Goal: Task Accomplishment & Management: Use online tool/utility

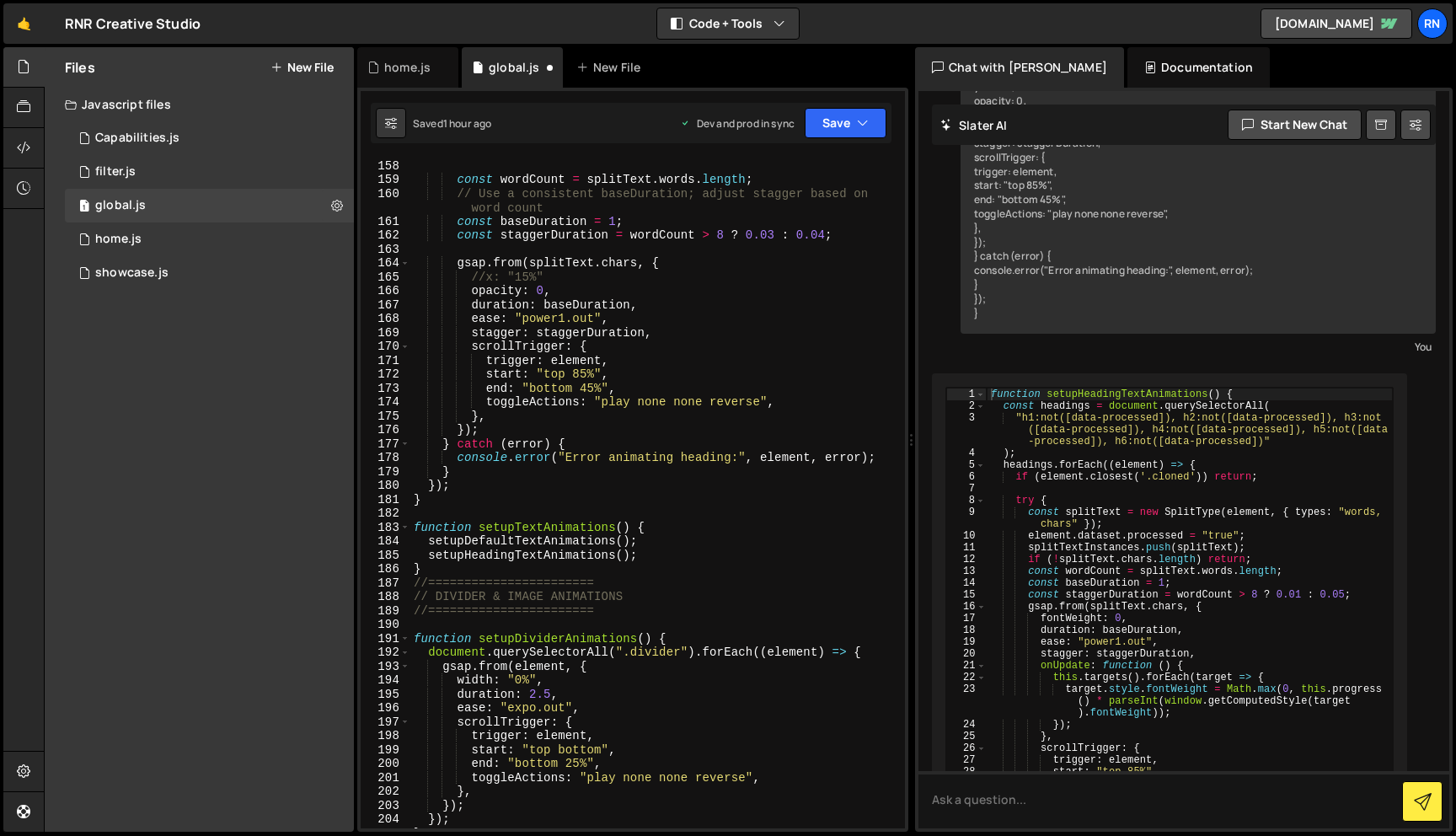
scroll to position [2067, 0]
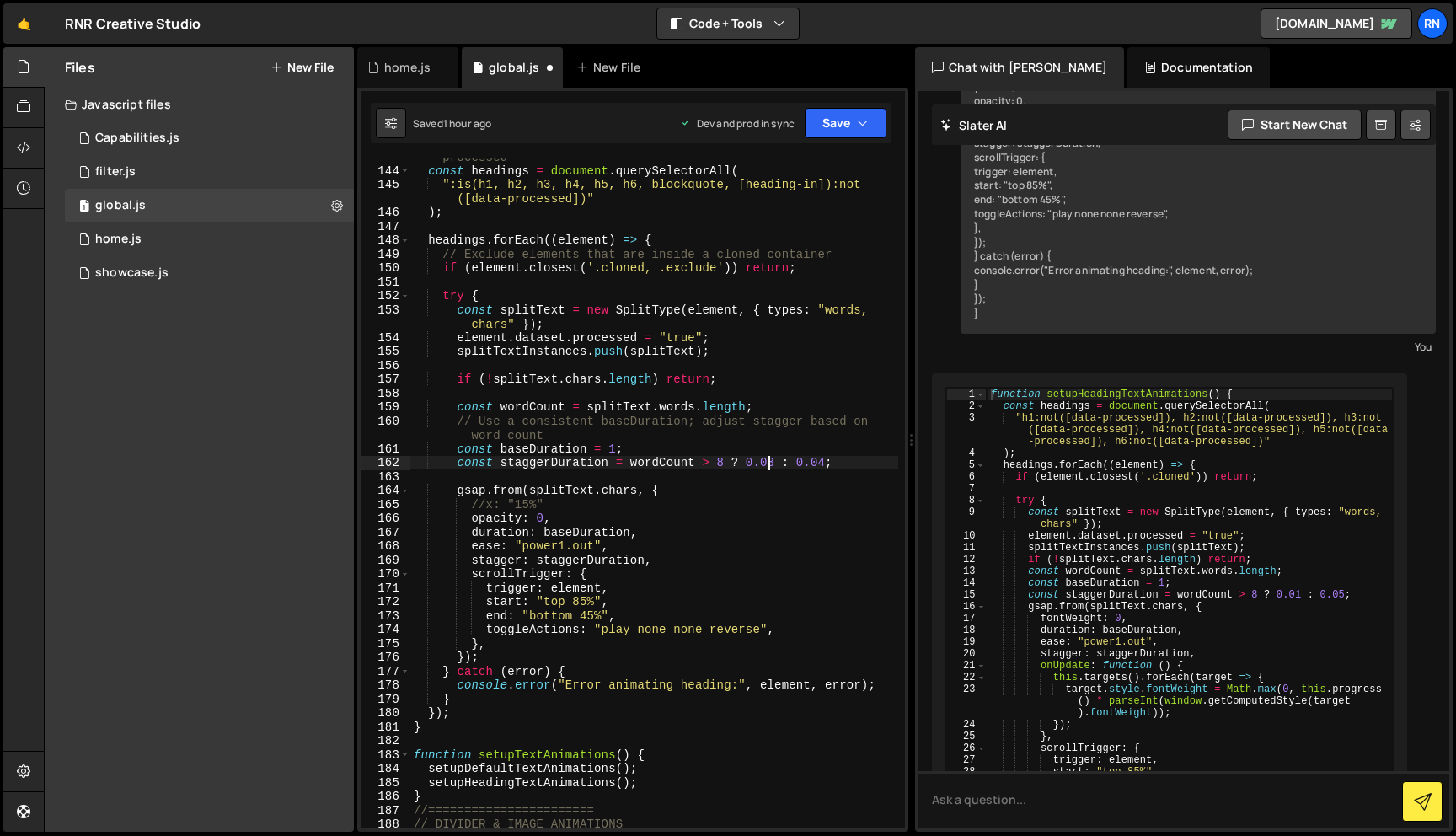
click at [767, 457] on div "// Process only headings and blockquotes that haven't been processed const head…" at bounding box center [654, 491] width 488 height 712
click at [844, 134] on button "Save" at bounding box center [845, 122] width 81 height 30
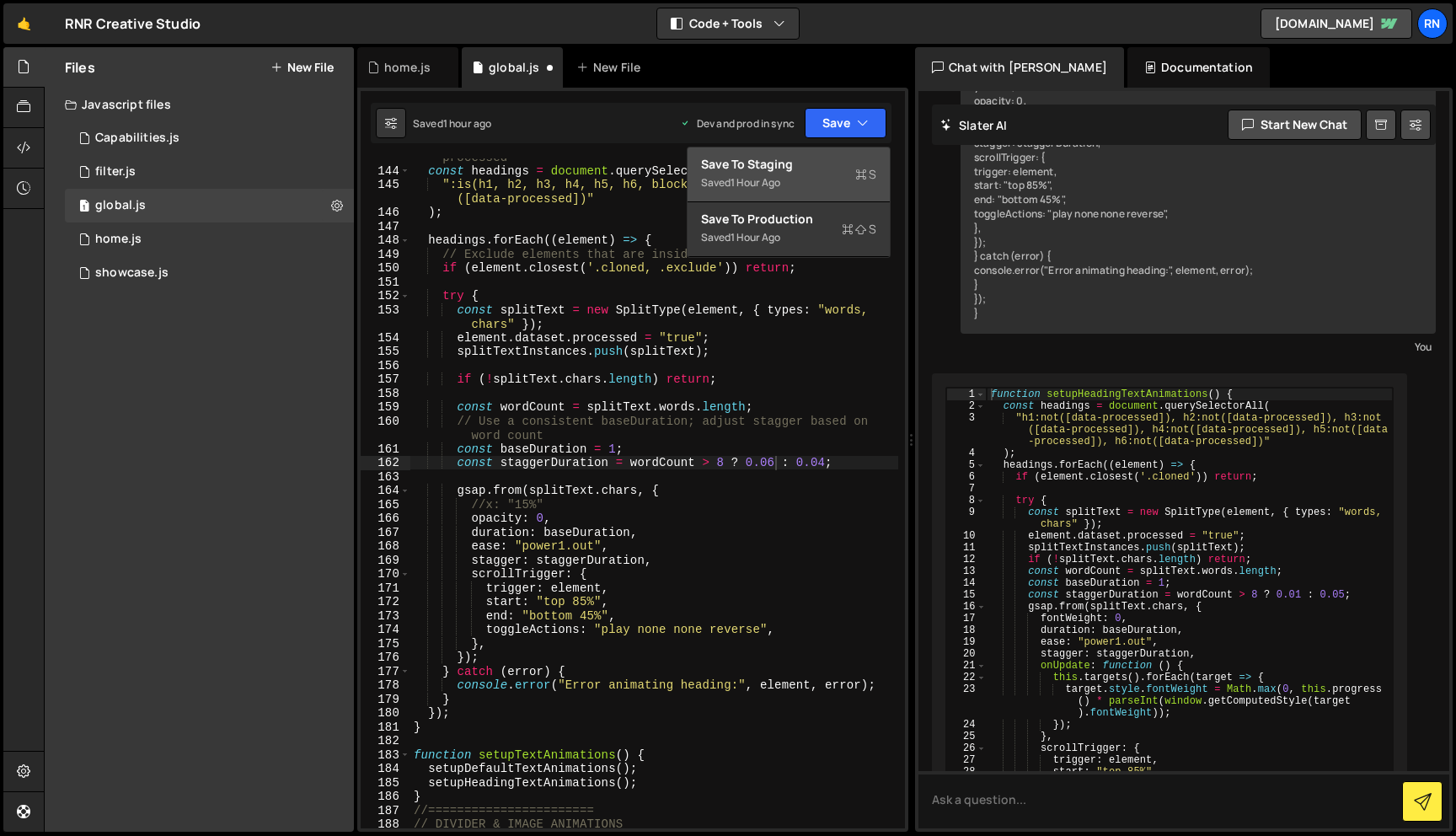
click at [829, 169] on div "Save to Staging S" at bounding box center [789, 164] width 176 height 17
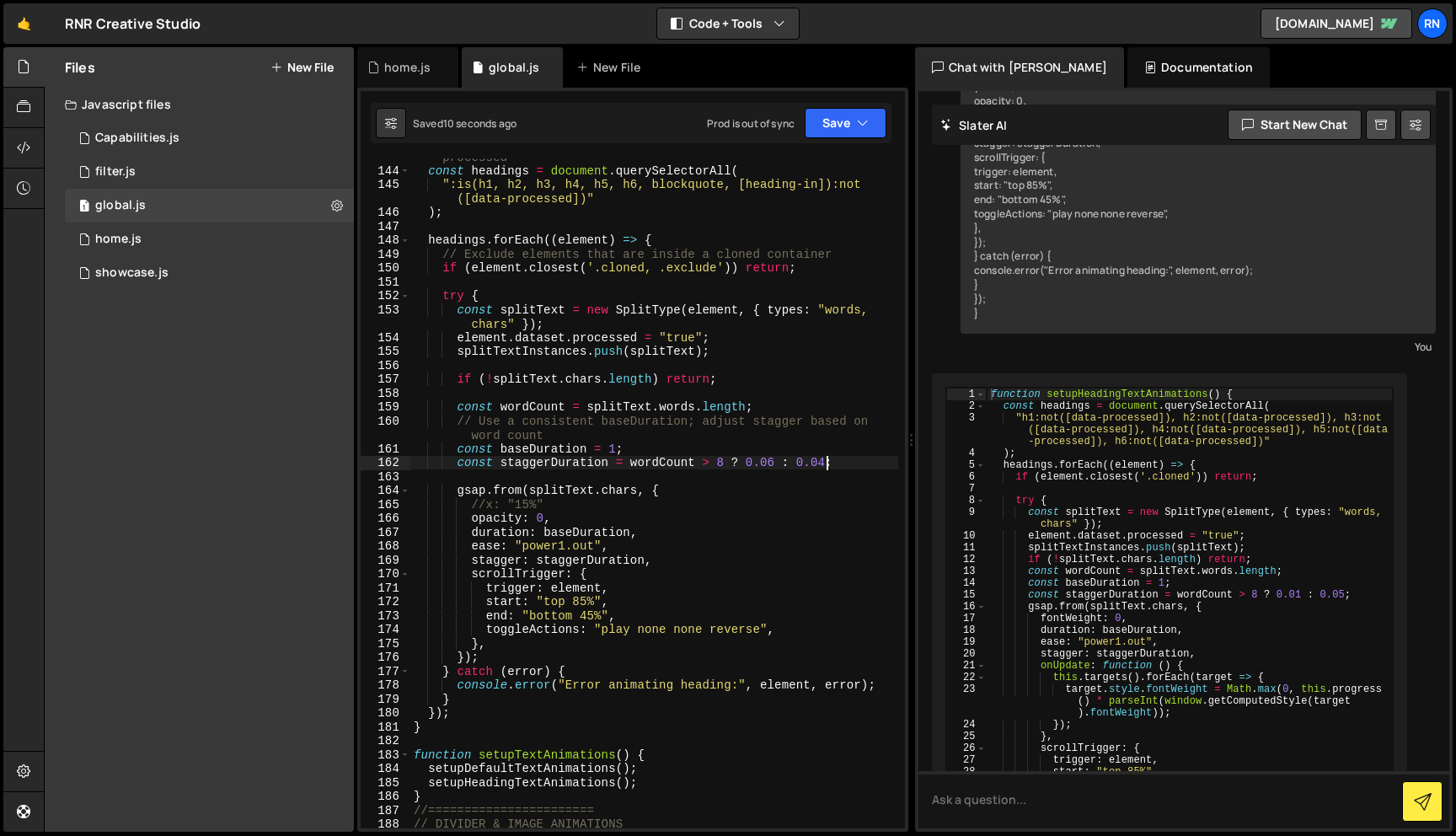
drag, startPoint x: 825, startPoint y: 462, endPoint x: 864, endPoint y: 420, distance: 57.3
click at [825, 461] on div "// Process only headings and blockquotes that haven't been processed const head…" at bounding box center [654, 491] width 488 height 712
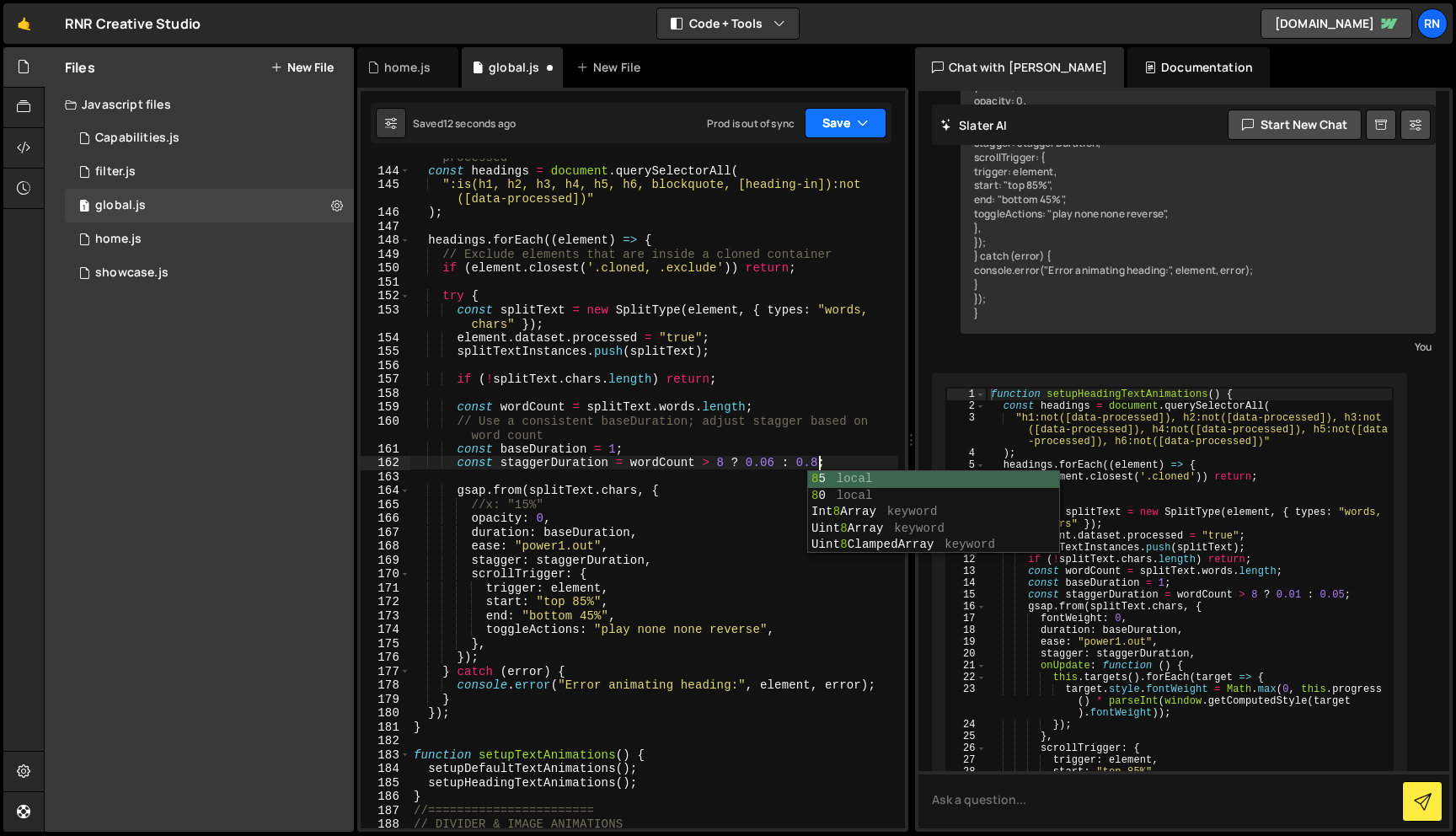
click at [827, 126] on button "Save" at bounding box center [845, 122] width 81 height 30
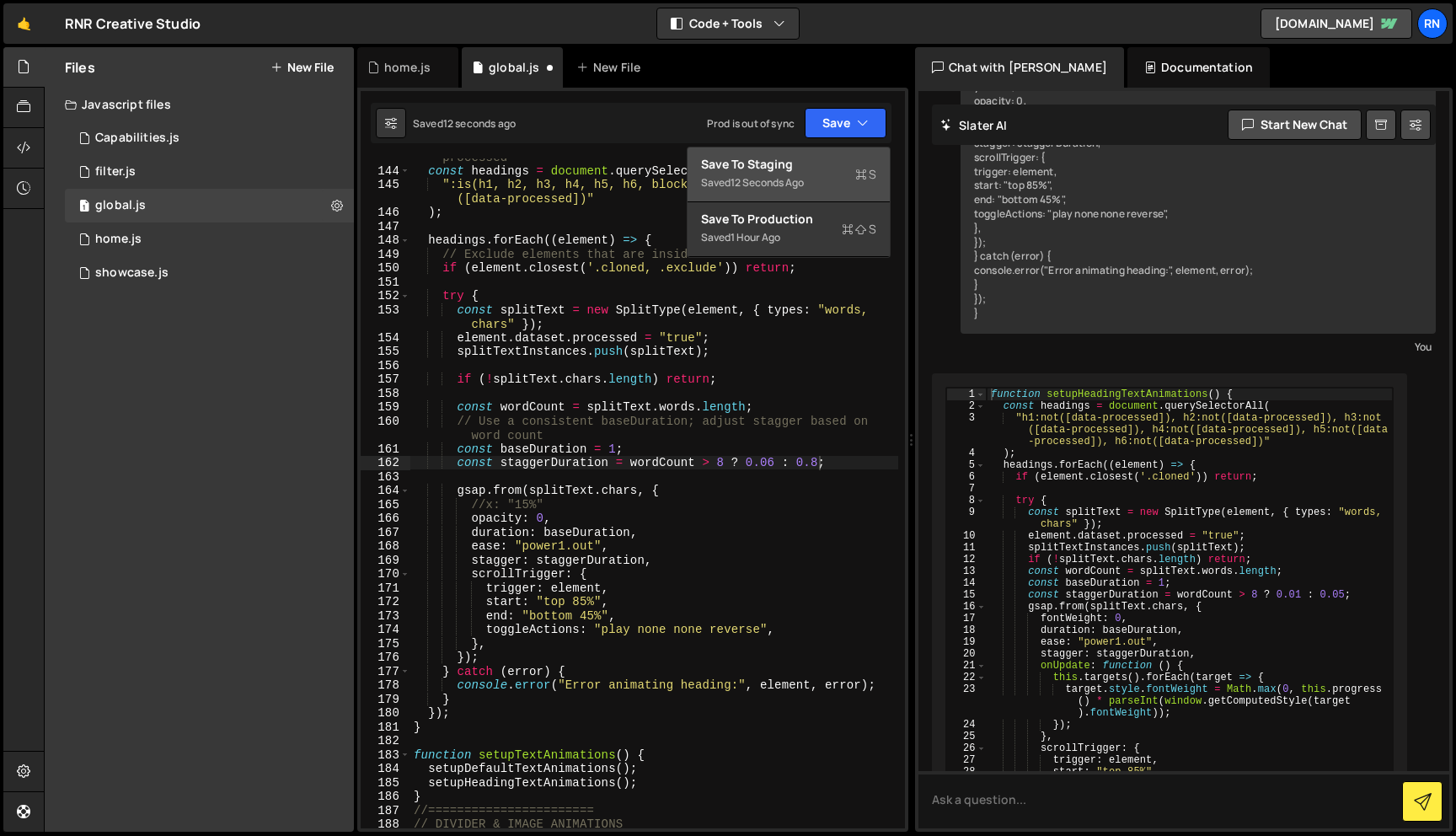
click at [827, 162] on div "Save to Staging S" at bounding box center [789, 164] width 176 height 17
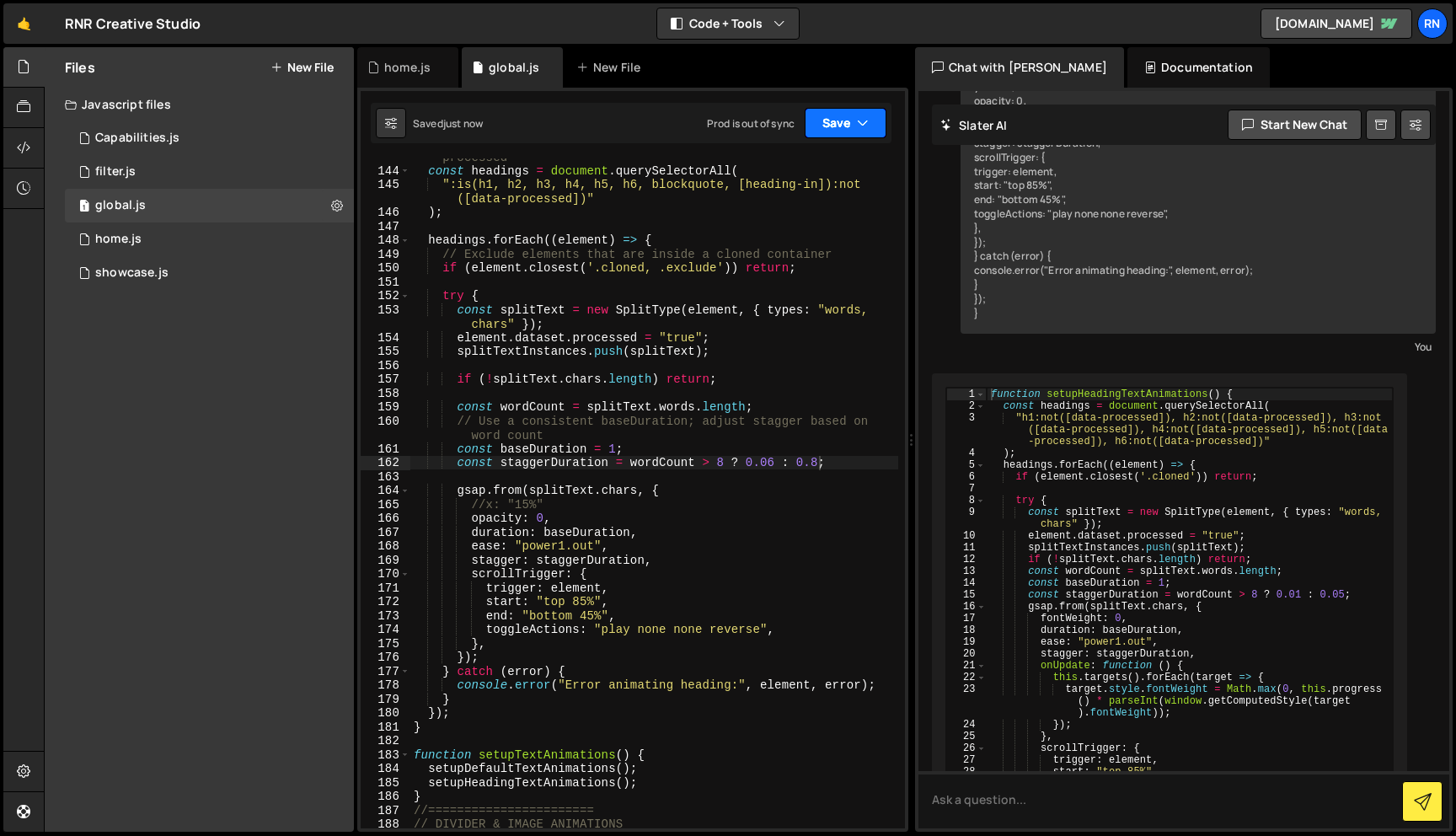
click at [843, 132] on button "Save" at bounding box center [845, 122] width 81 height 30
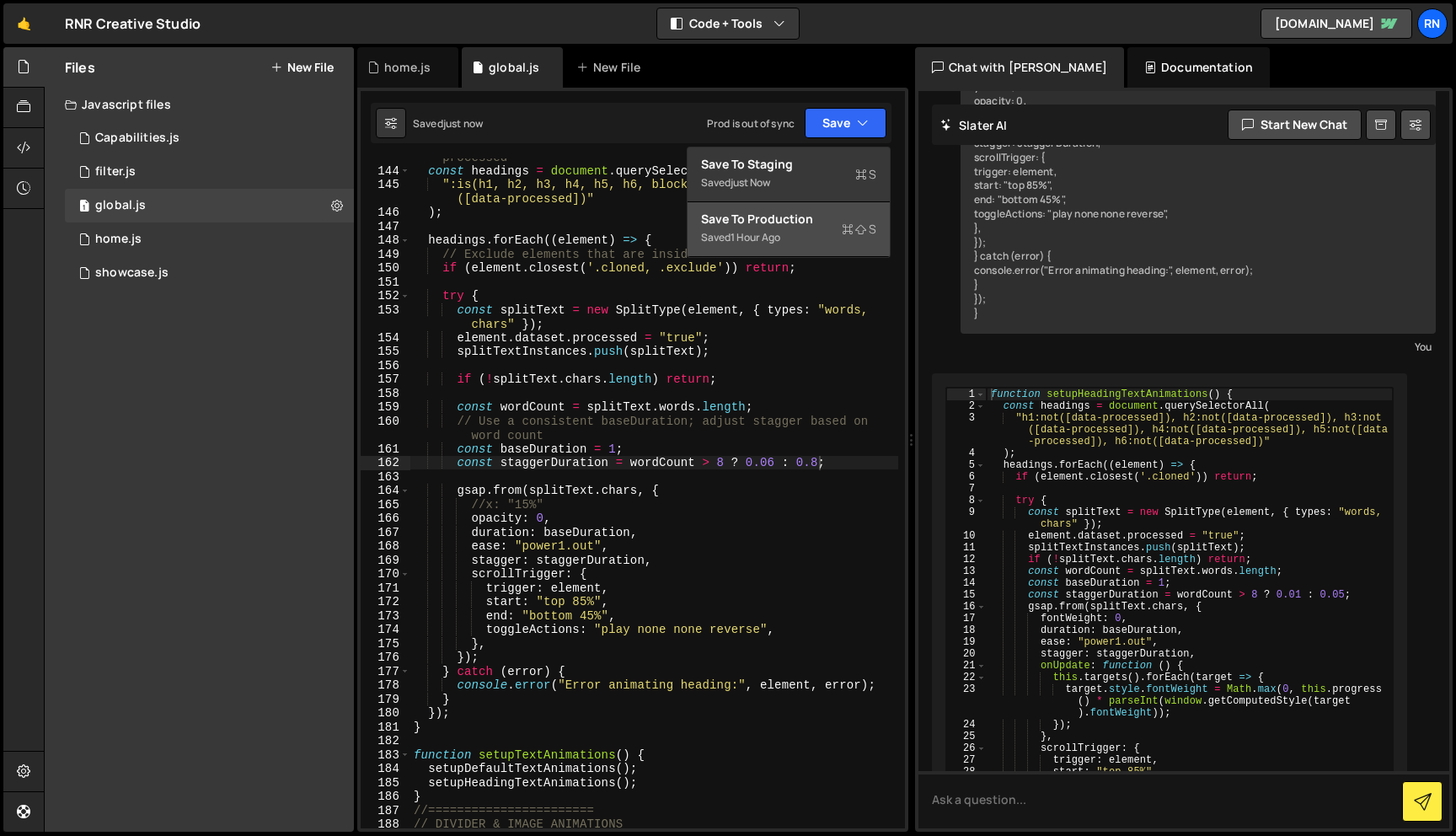
click at [829, 220] on div "Save to Production S" at bounding box center [789, 219] width 176 height 17
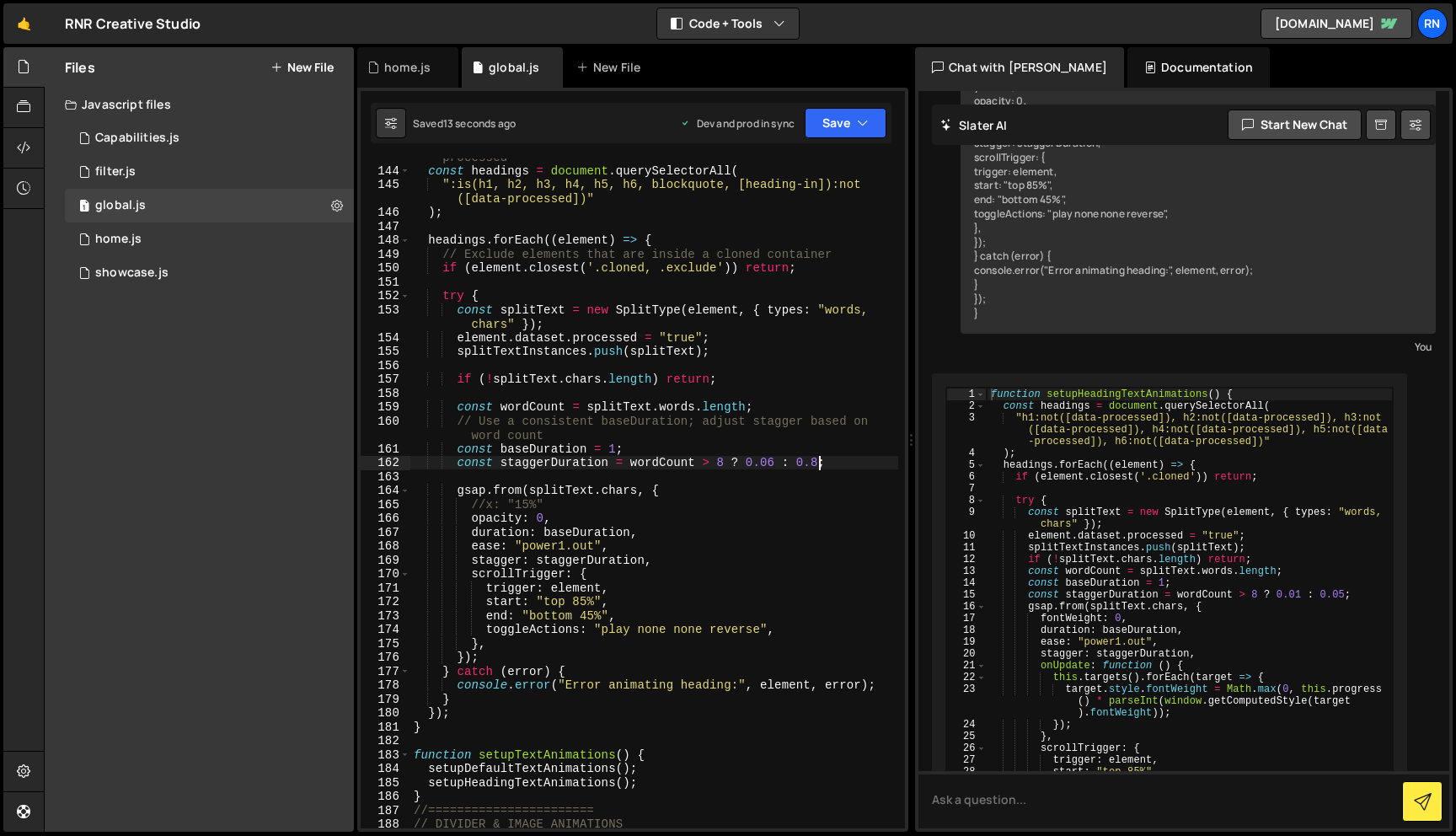
click at [820, 462] on div "// Process only headings and blockquotes that haven't been processed const head…" at bounding box center [654, 491] width 488 height 712
click at [844, 130] on button "Save" at bounding box center [845, 122] width 81 height 30
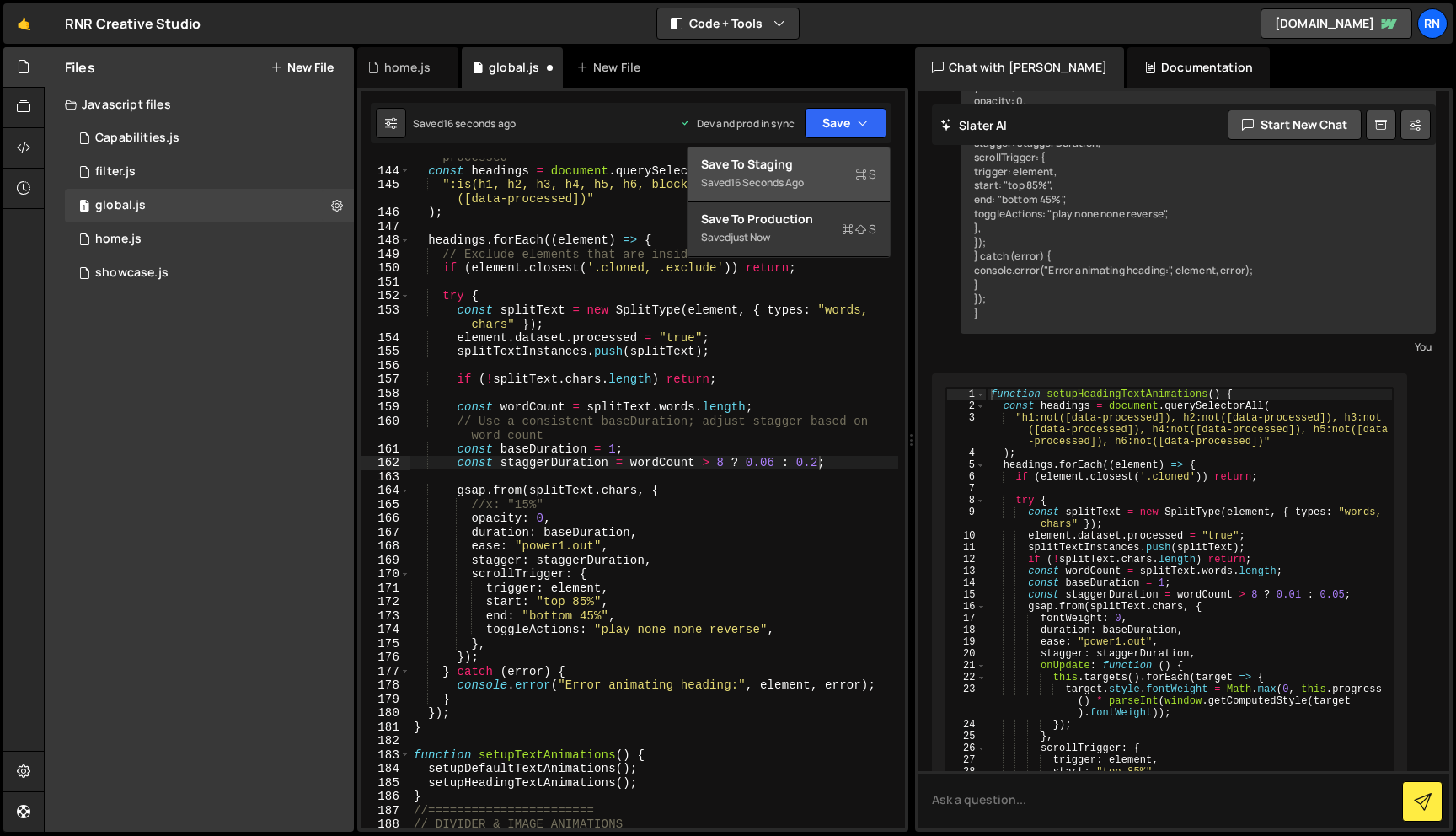
click at [838, 155] on button "Save to Staging S Saved 16 seconds ago" at bounding box center [789, 175] width 202 height 55
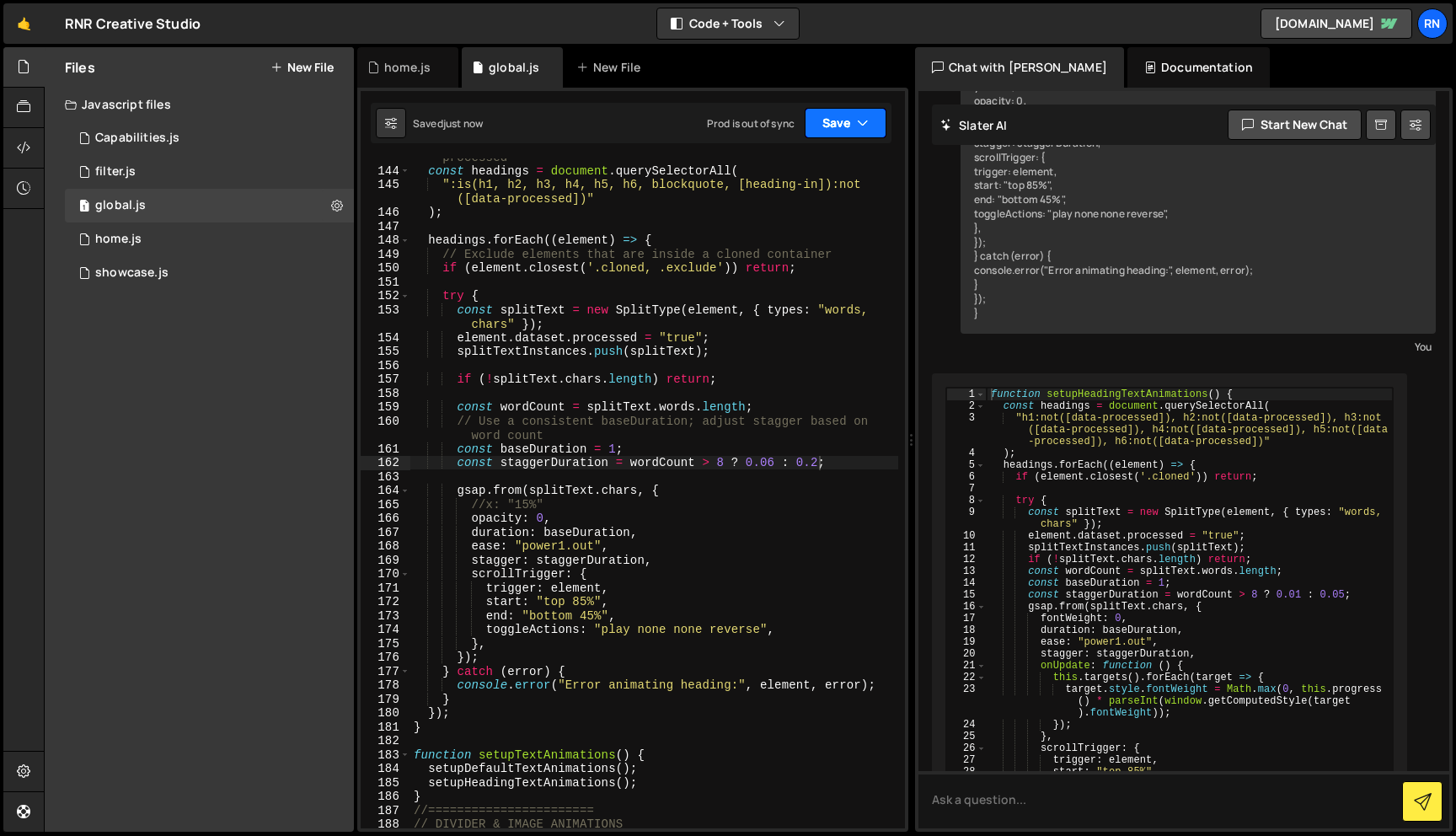
click at [850, 113] on button "Save" at bounding box center [845, 122] width 81 height 30
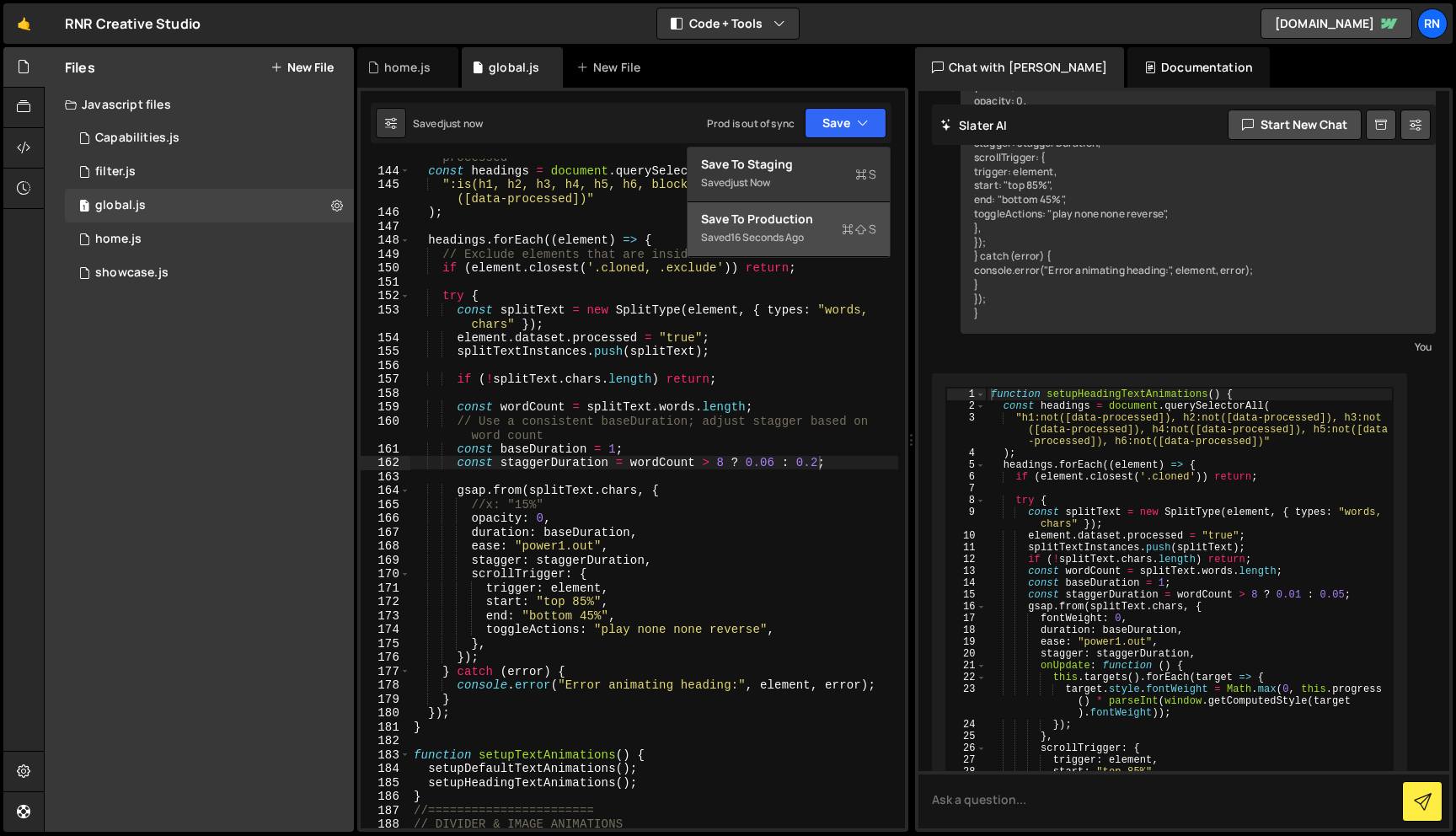
click at [838, 224] on div "Save to Production S" at bounding box center [789, 219] width 176 height 17
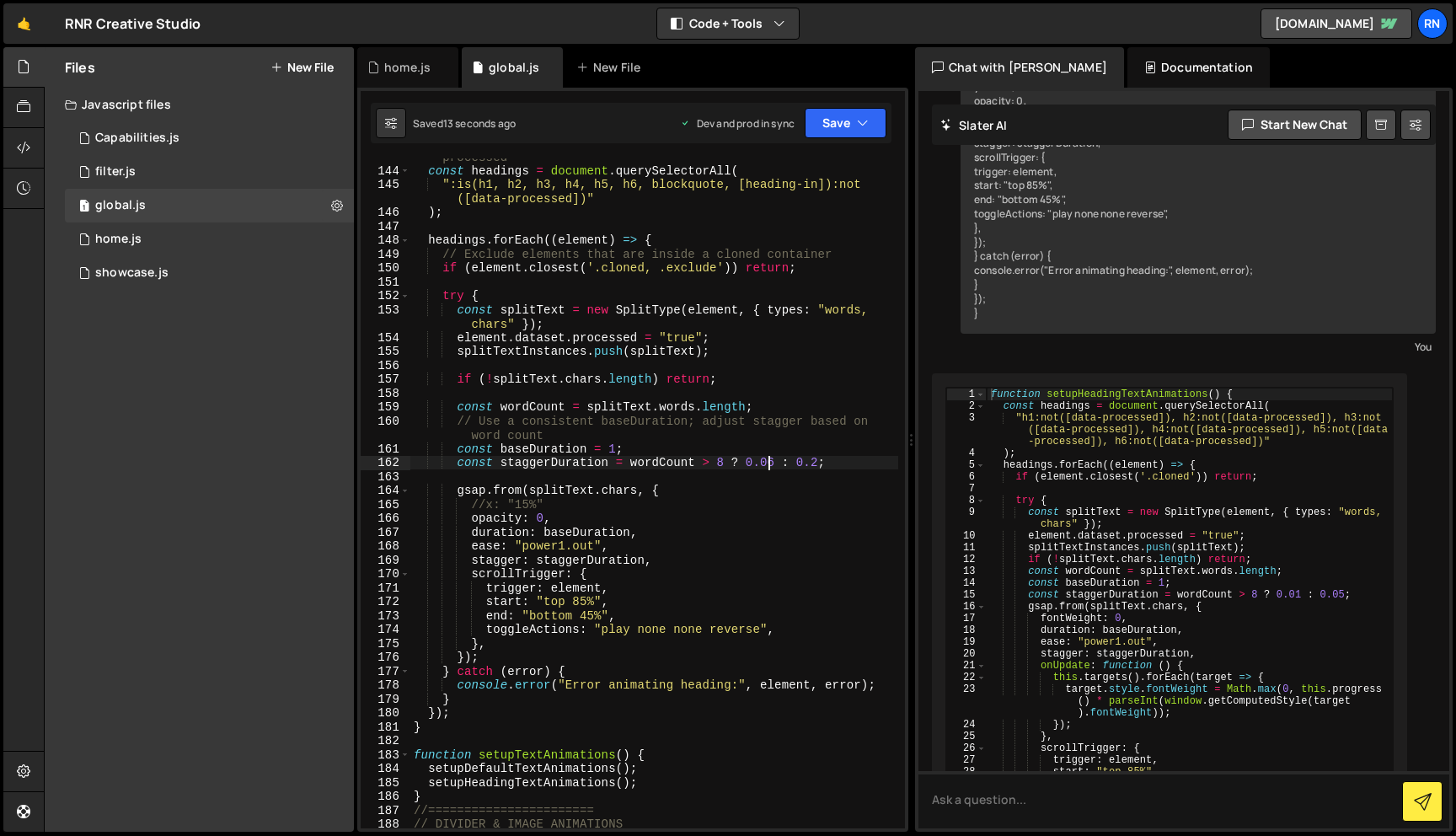
drag, startPoint x: 767, startPoint y: 457, endPoint x: 827, endPoint y: 409, distance: 76.8
click at [772, 457] on div "// Process only headings and blockquotes that haven't been processed const head…" at bounding box center [654, 491] width 488 height 712
click at [832, 133] on button "Save" at bounding box center [845, 122] width 81 height 30
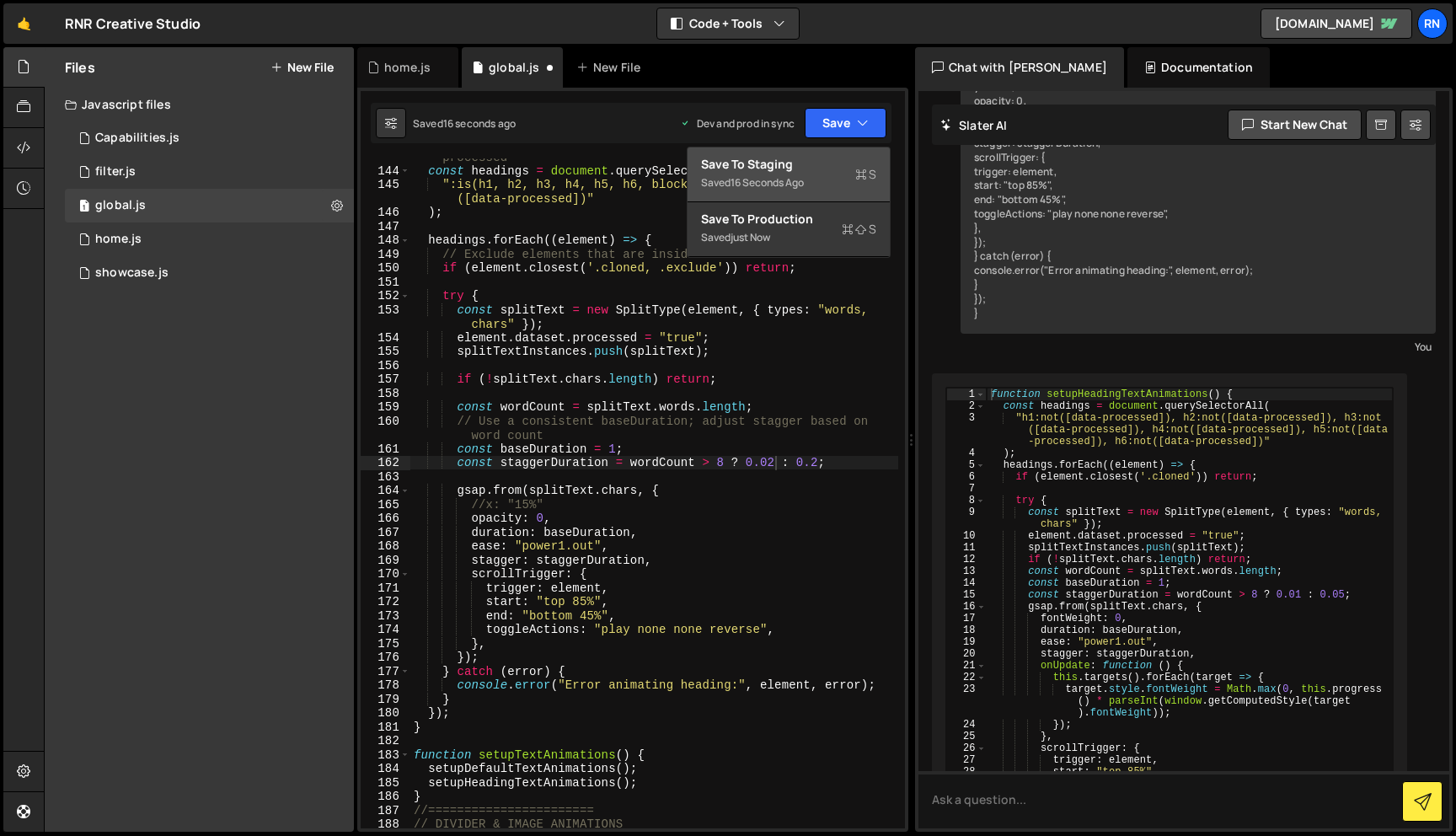
click at [828, 170] on div "Save to Staging S" at bounding box center [789, 164] width 176 height 17
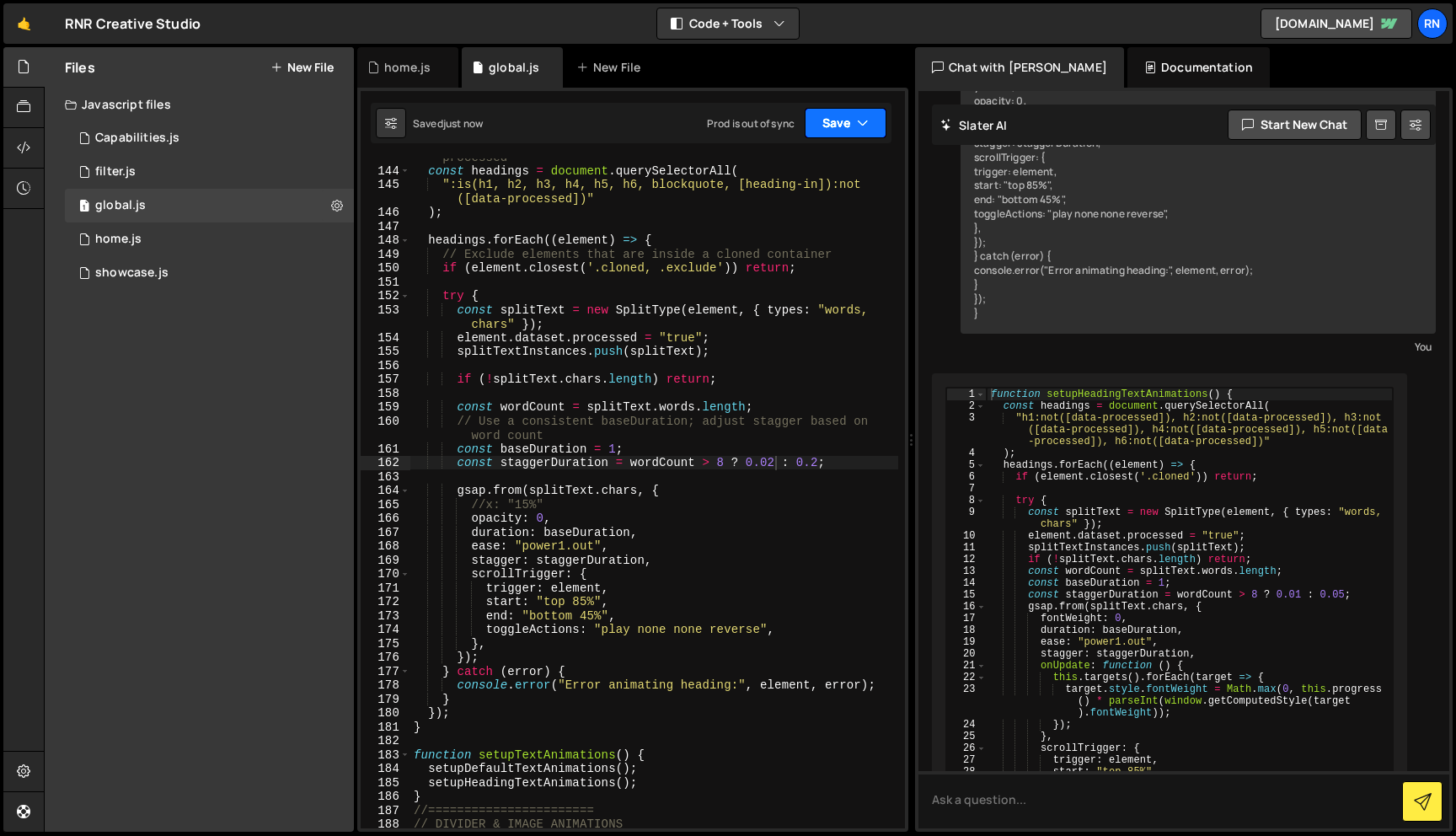
click at [871, 120] on button "Save" at bounding box center [845, 122] width 81 height 30
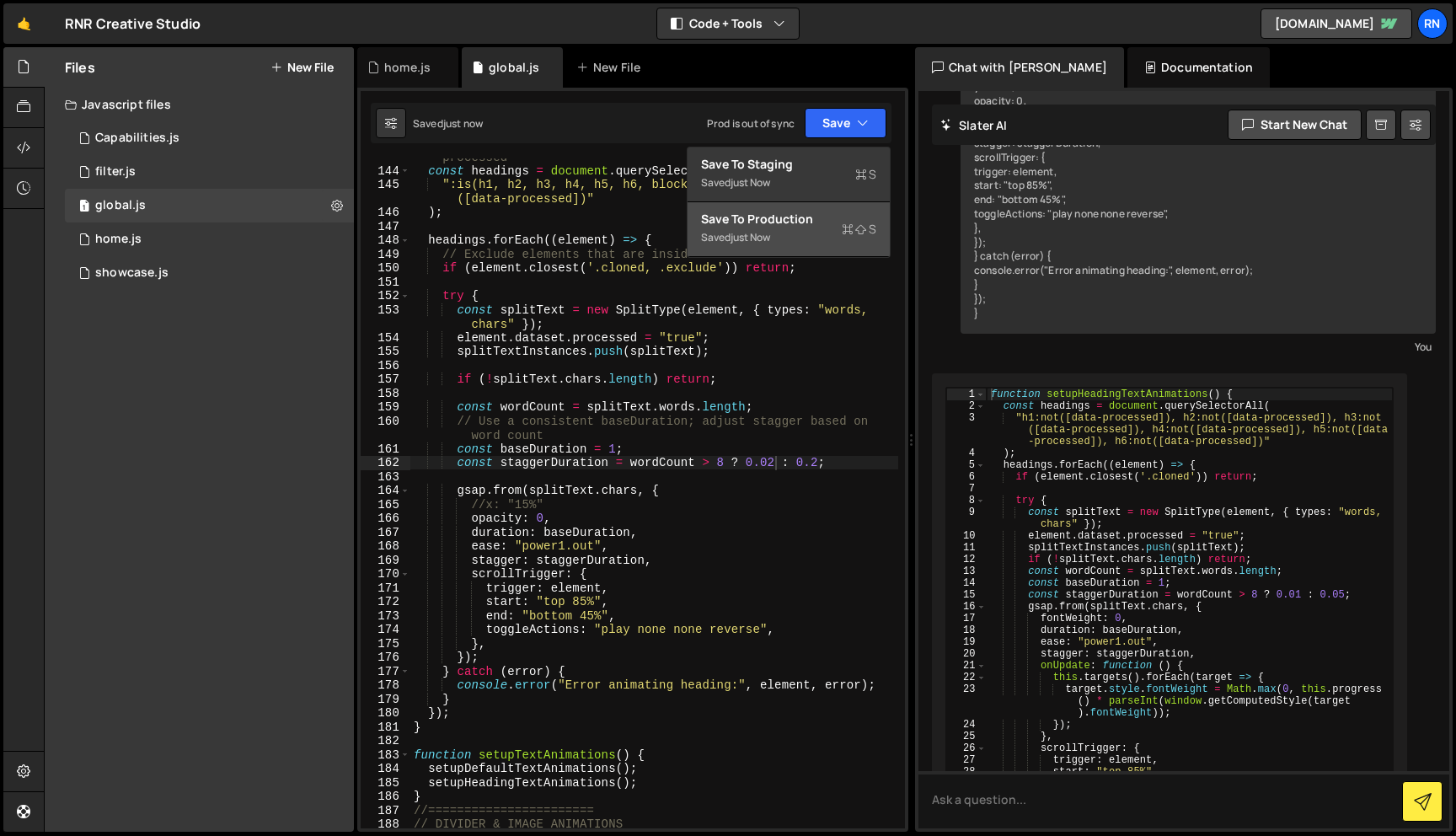
click at [788, 244] on div "Saved just now" at bounding box center [789, 238] width 176 height 21
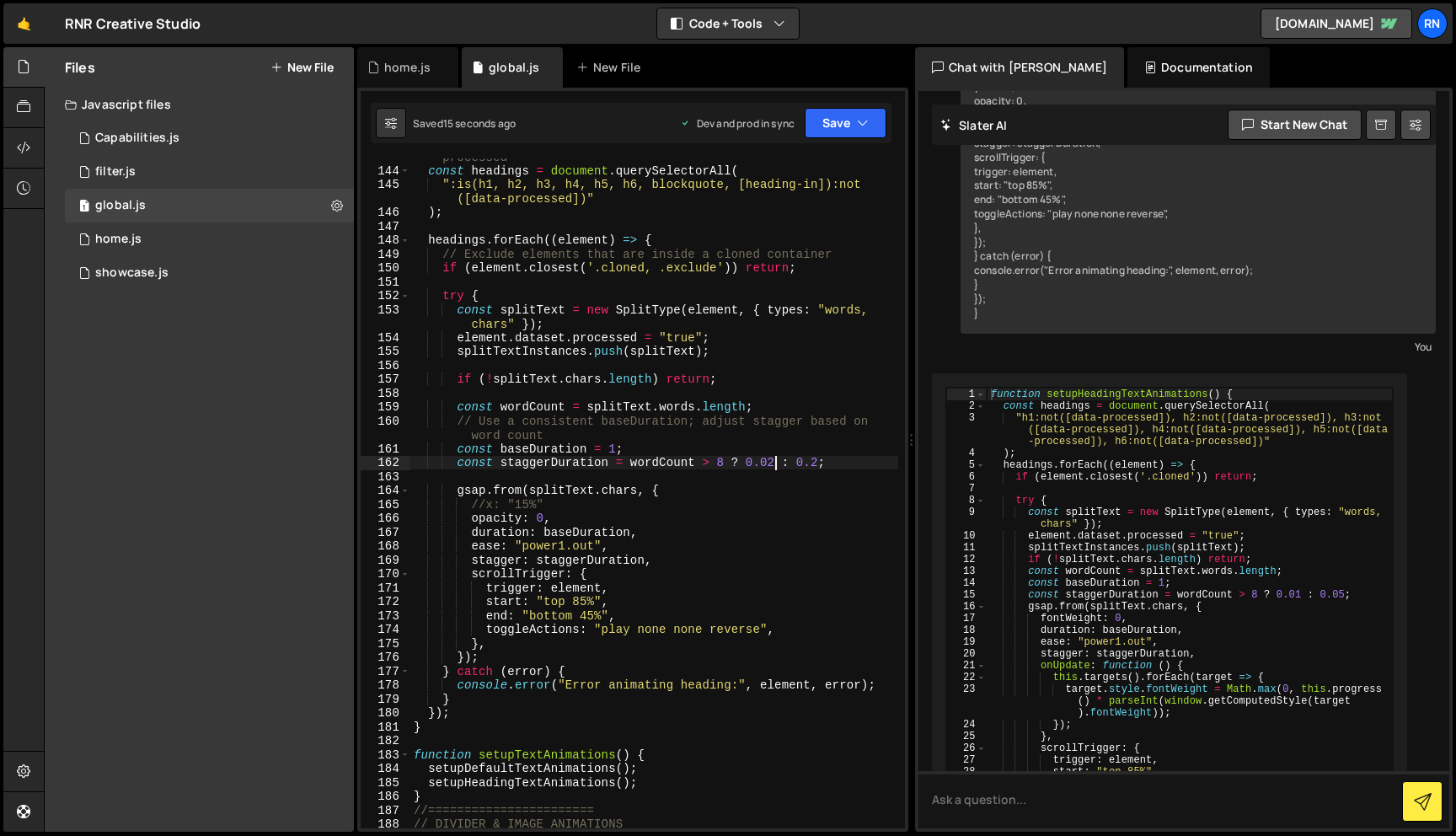
click at [772, 462] on div "// Process only headings and blockquotes that haven't been processed const head…" at bounding box center [654, 491] width 488 height 712
click at [831, 110] on button "Save" at bounding box center [845, 122] width 81 height 30
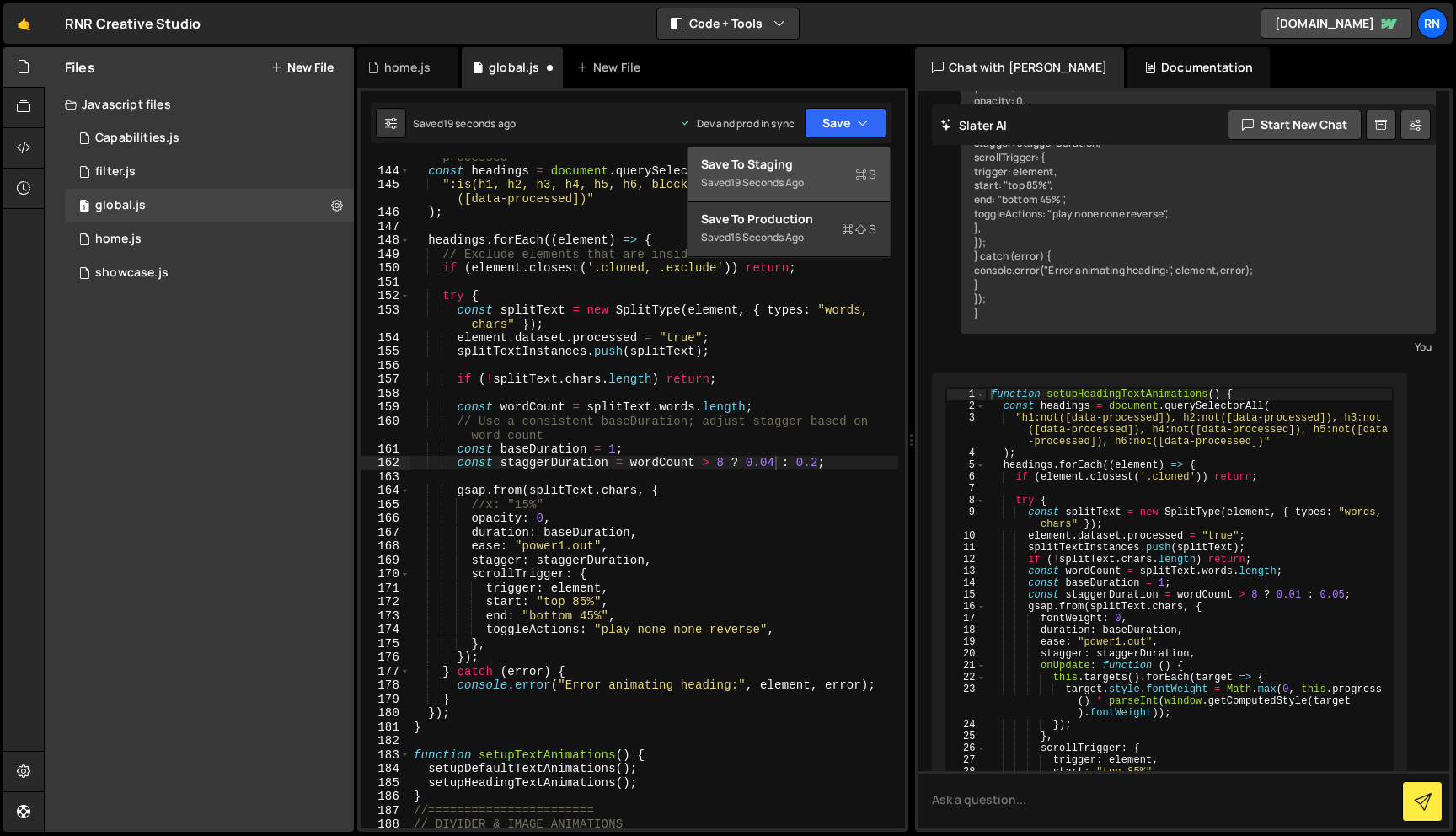
click at [827, 153] on button "Save to Staging S Saved 19 seconds ago" at bounding box center [789, 175] width 202 height 55
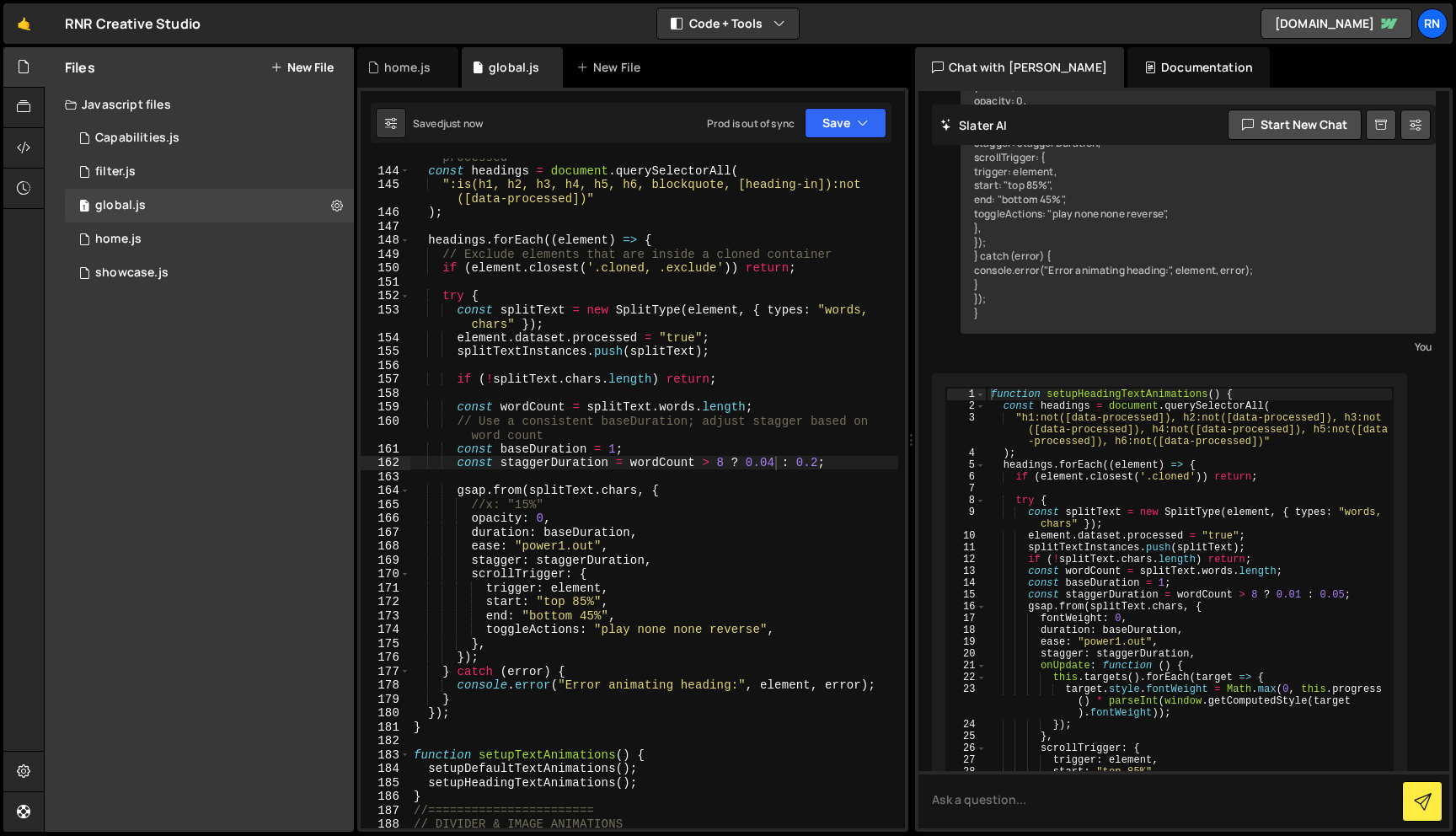
click at [869, 100] on div "const staggerDuration = wordCount > 8 ? 0.04 : 0.2; 143 144 145 146 147 148 149…" at bounding box center [633, 459] width 552 height 744
click at [856, 123] on button "Save" at bounding box center [845, 122] width 81 height 30
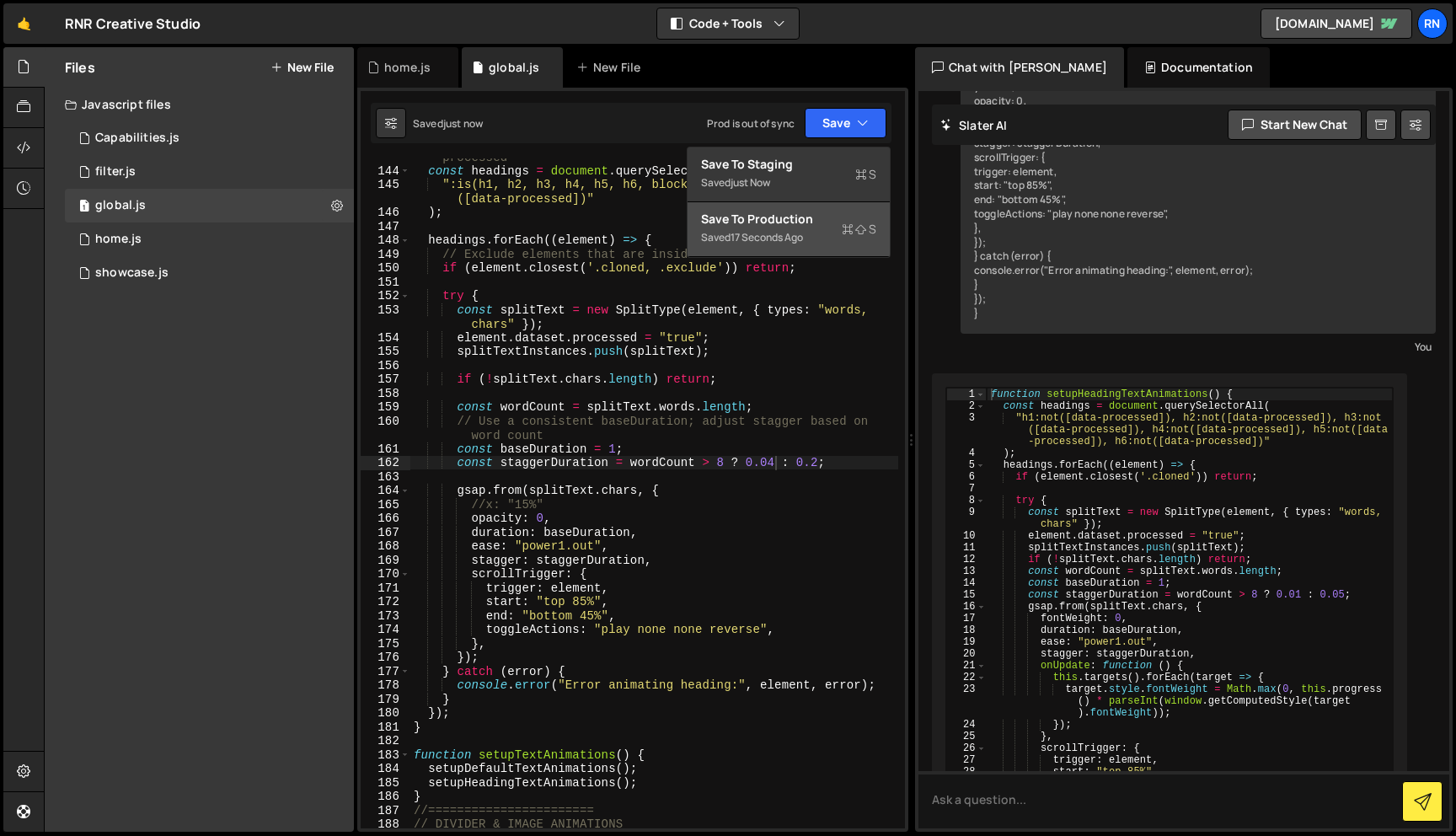
click at [838, 223] on div "Save to Production S" at bounding box center [789, 219] width 176 height 17
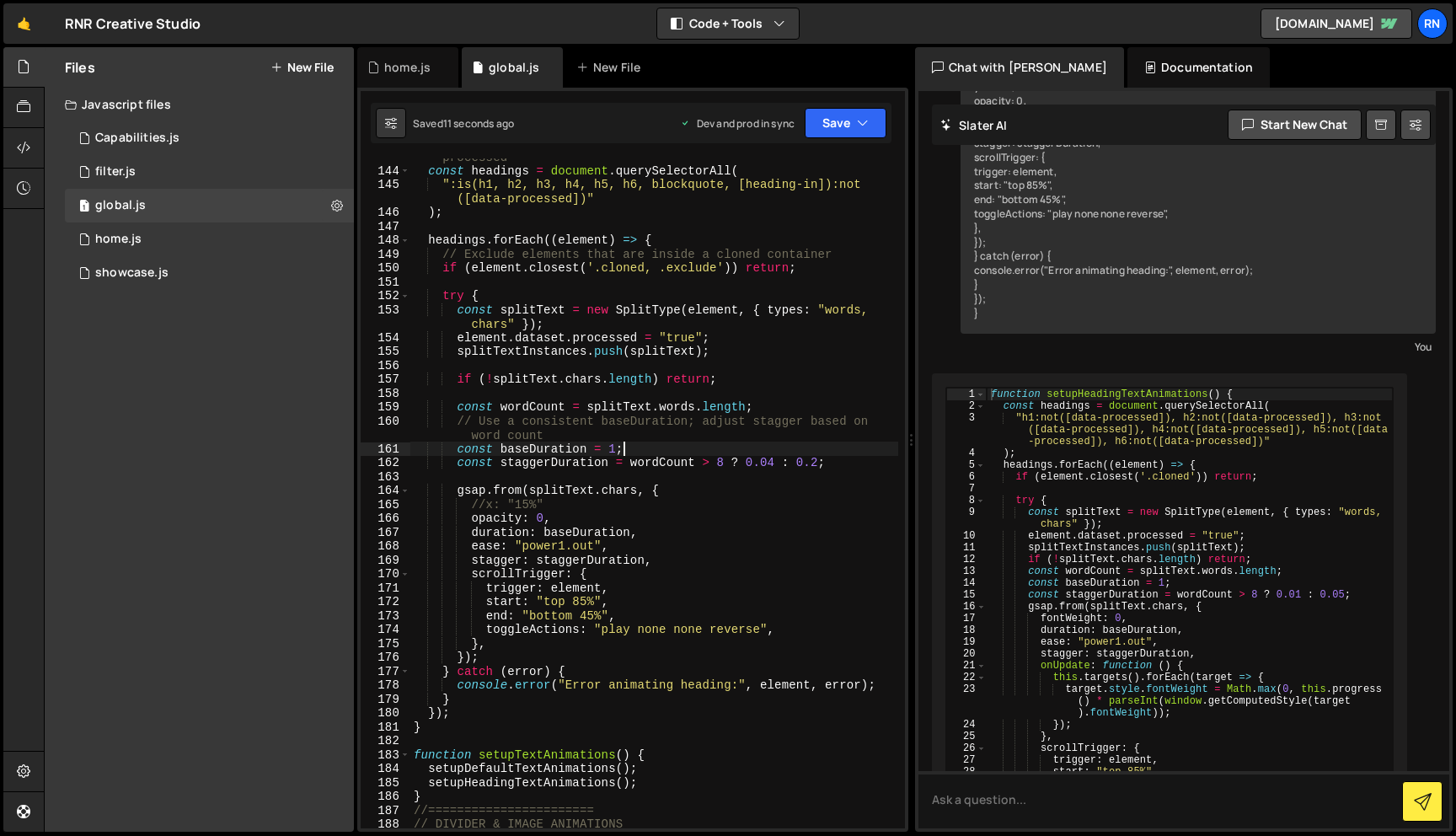
scroll to position [0, 14]
click at [766, 455] on div "// Process only headings and blockquotes that haven't been processed const head…" at bounding box center [654, 491] width 488 height 712
drag, startPoint x: 818, startPoint y: 461, endPoint x: 867, endPoint y: 430, distance: 58.0
click at [818, 461] on div "// Process only headings and blockquotes that haven't been processed const head…" at bounding box center [654, 491] width 488 height 712
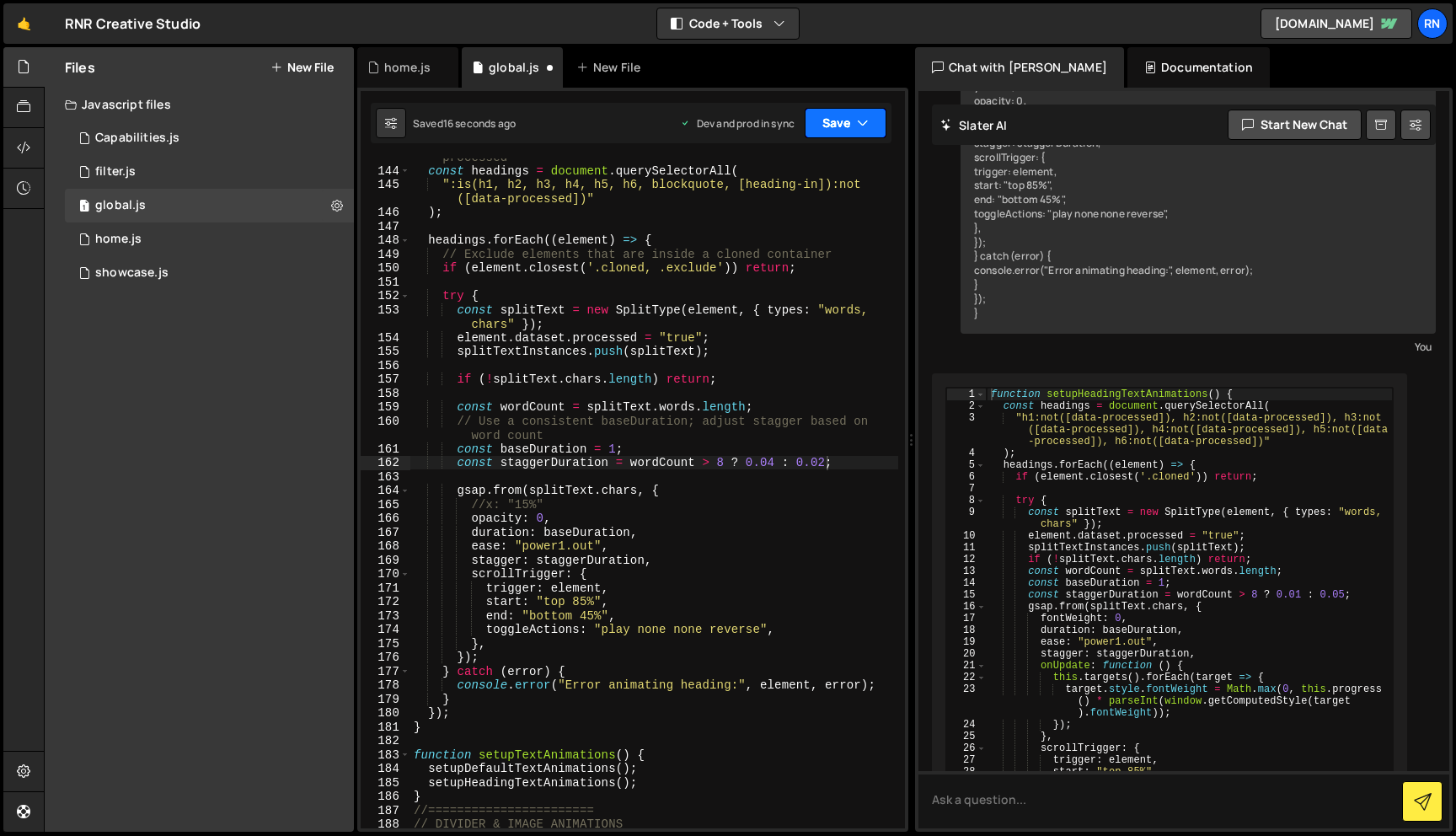
click at [838, 132] on button "Save" at bounding box center [845, 122] width 81 height 30
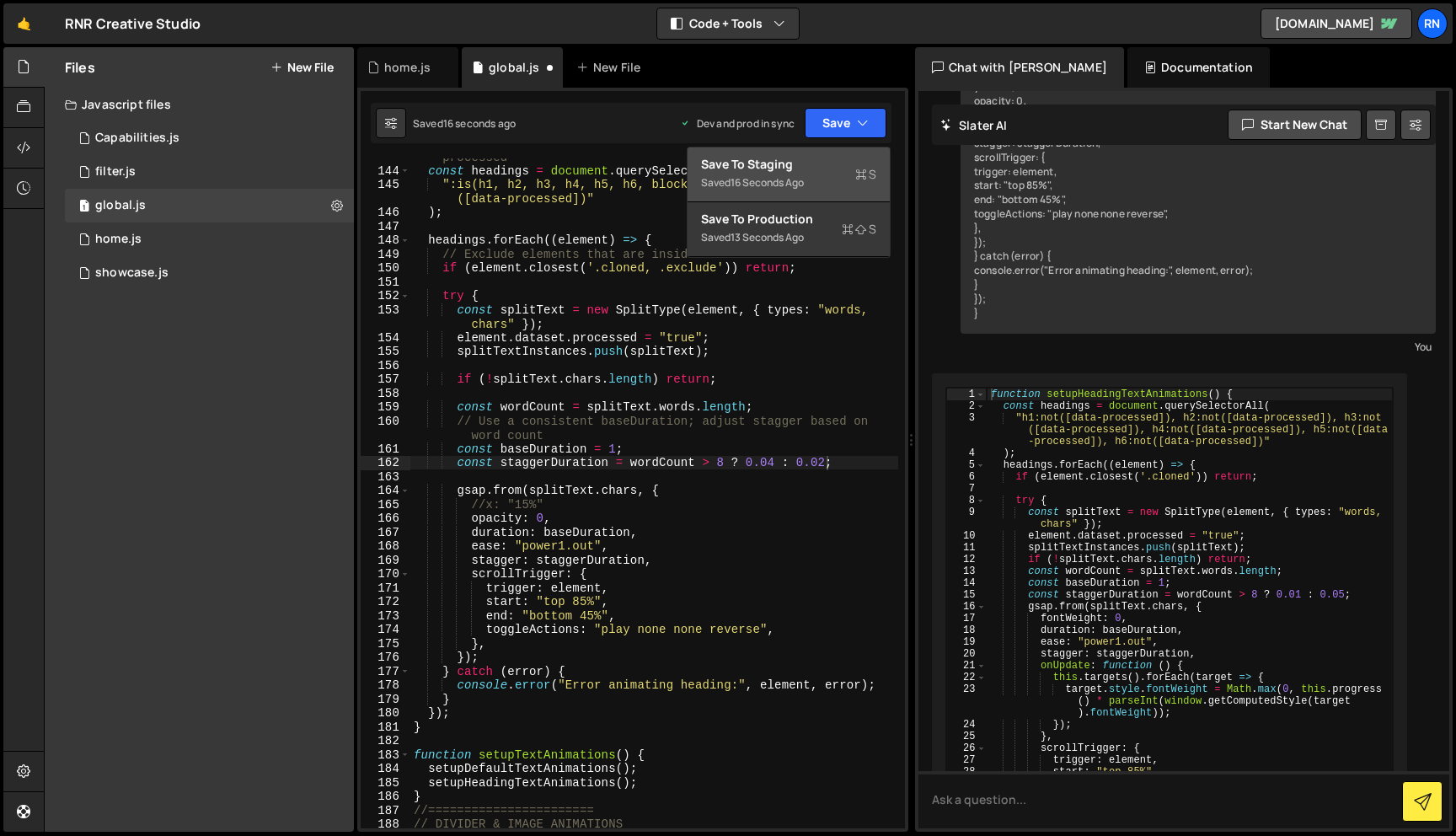
click at [837, 161] on div "Save to Staging S" at bounding box center [789, 164] width 176 height 17
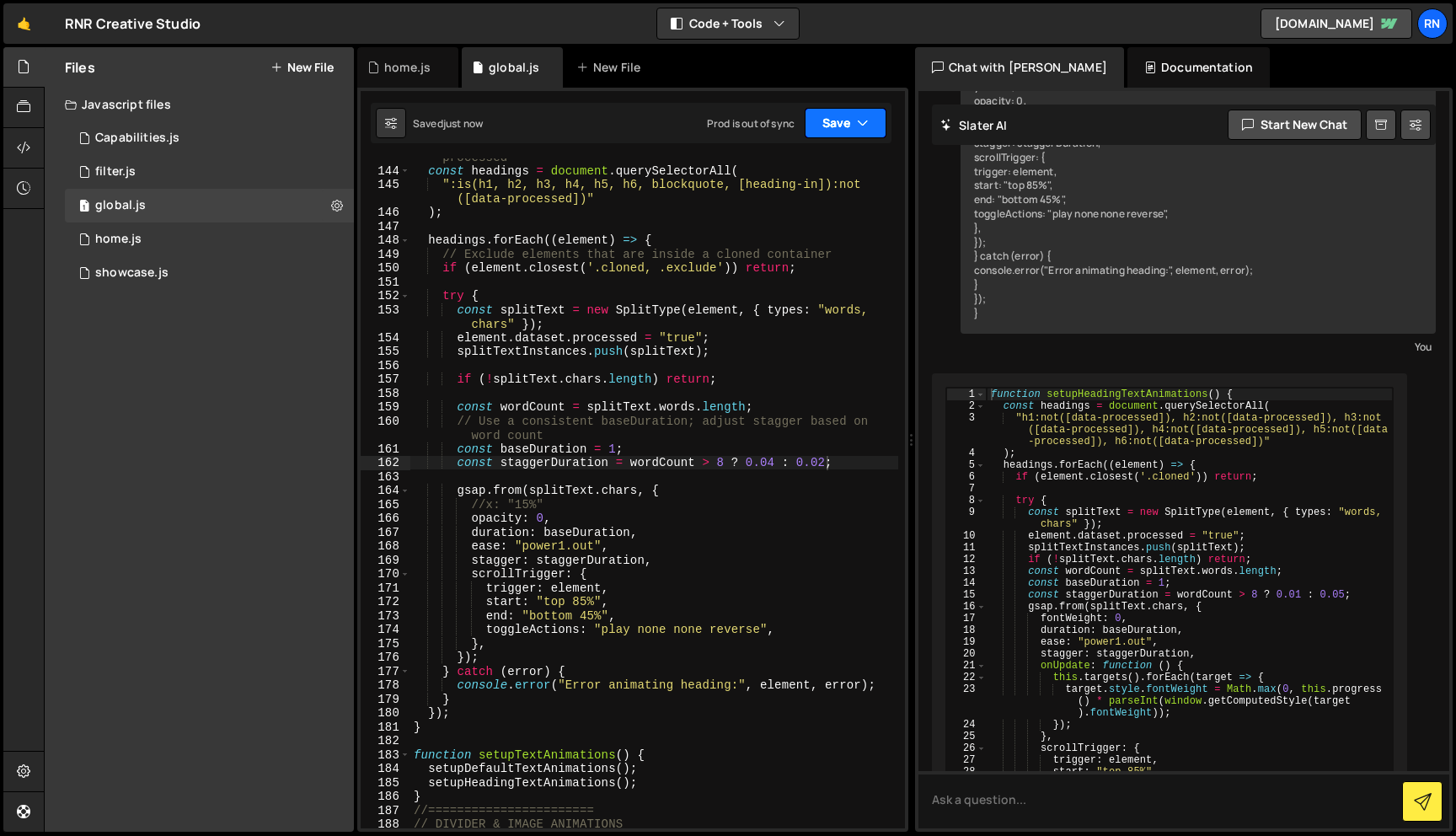
click at [837, 116] on button "Save" at bounding box center [845, 122] width 81 height 30
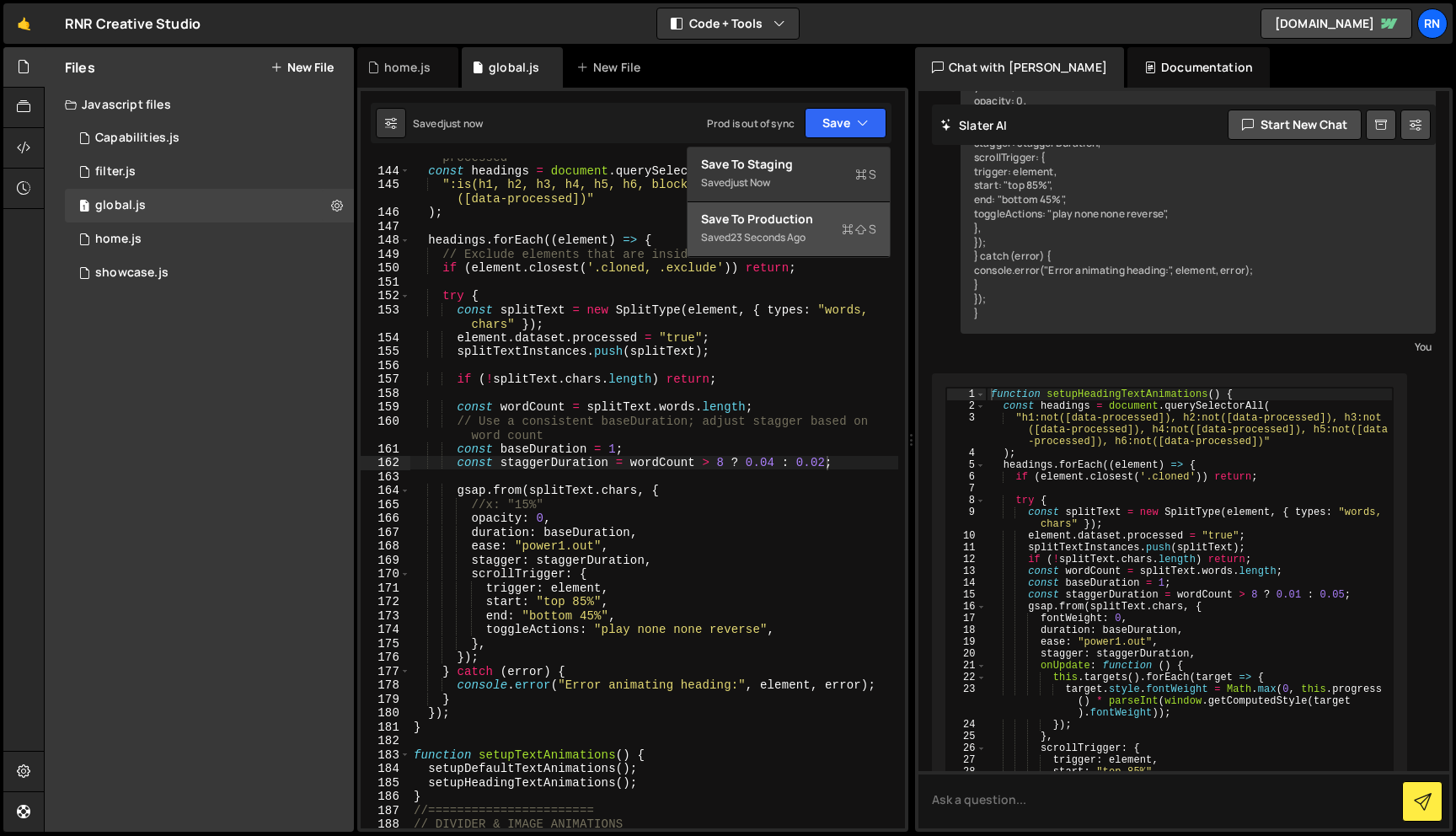
click at [836, 224] on div "Save to Production S" at bounding box center [789, 219] width 176 height 17
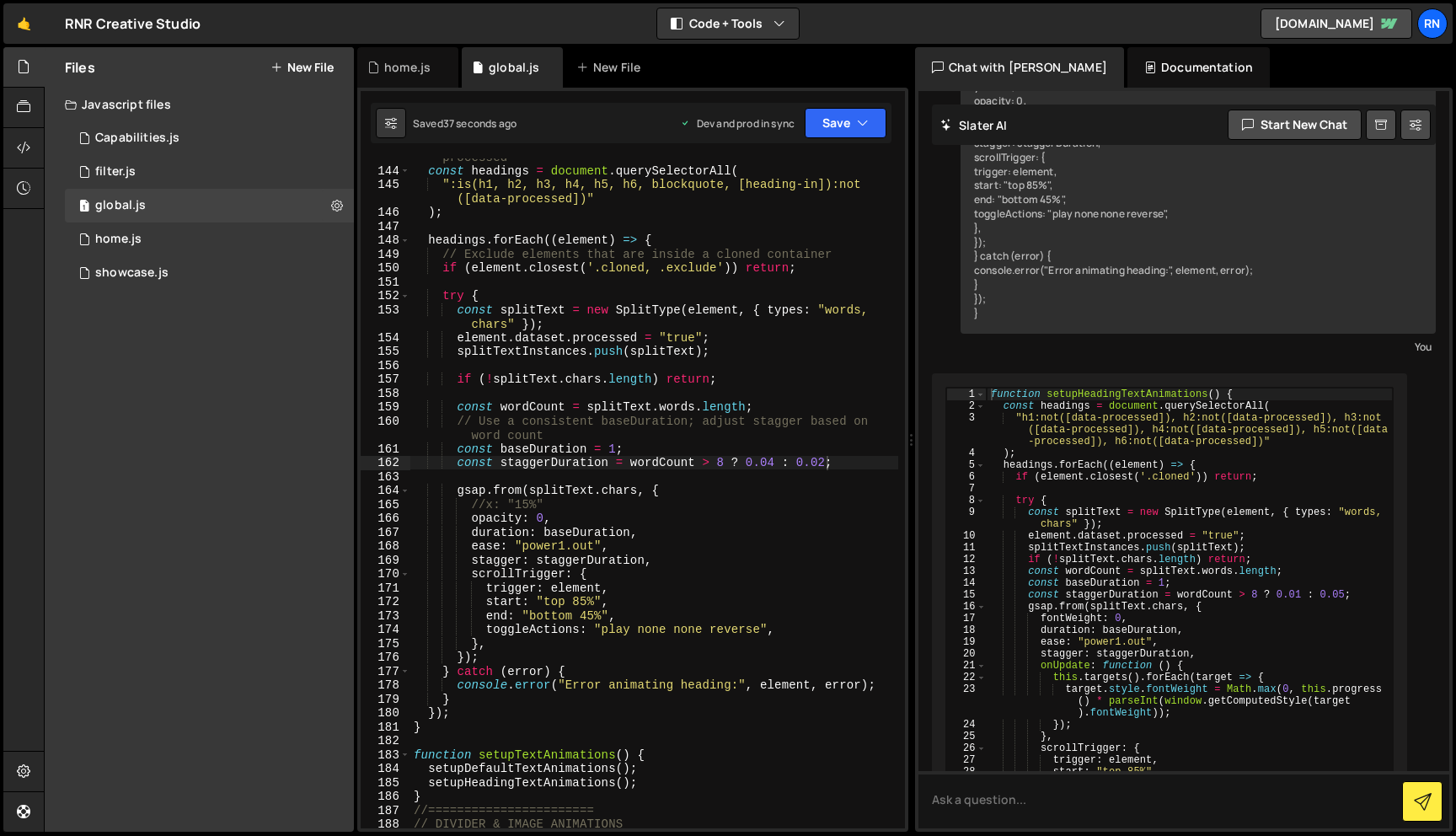
click at [824, 461] on div "// Process only headings and blockquotes that haven't been processed const head…" at bounding box center [654, 491] width 488 height 712
drag, startPoint x: 770, startPoint y: 463, endPoint x: 800, endPoint y: 400, distance: 69.8
click at [770, 460] on div "// Process only headings and blockquotes that haven't been processed const head…" at bounding box center [654, 491] width 488 height 712
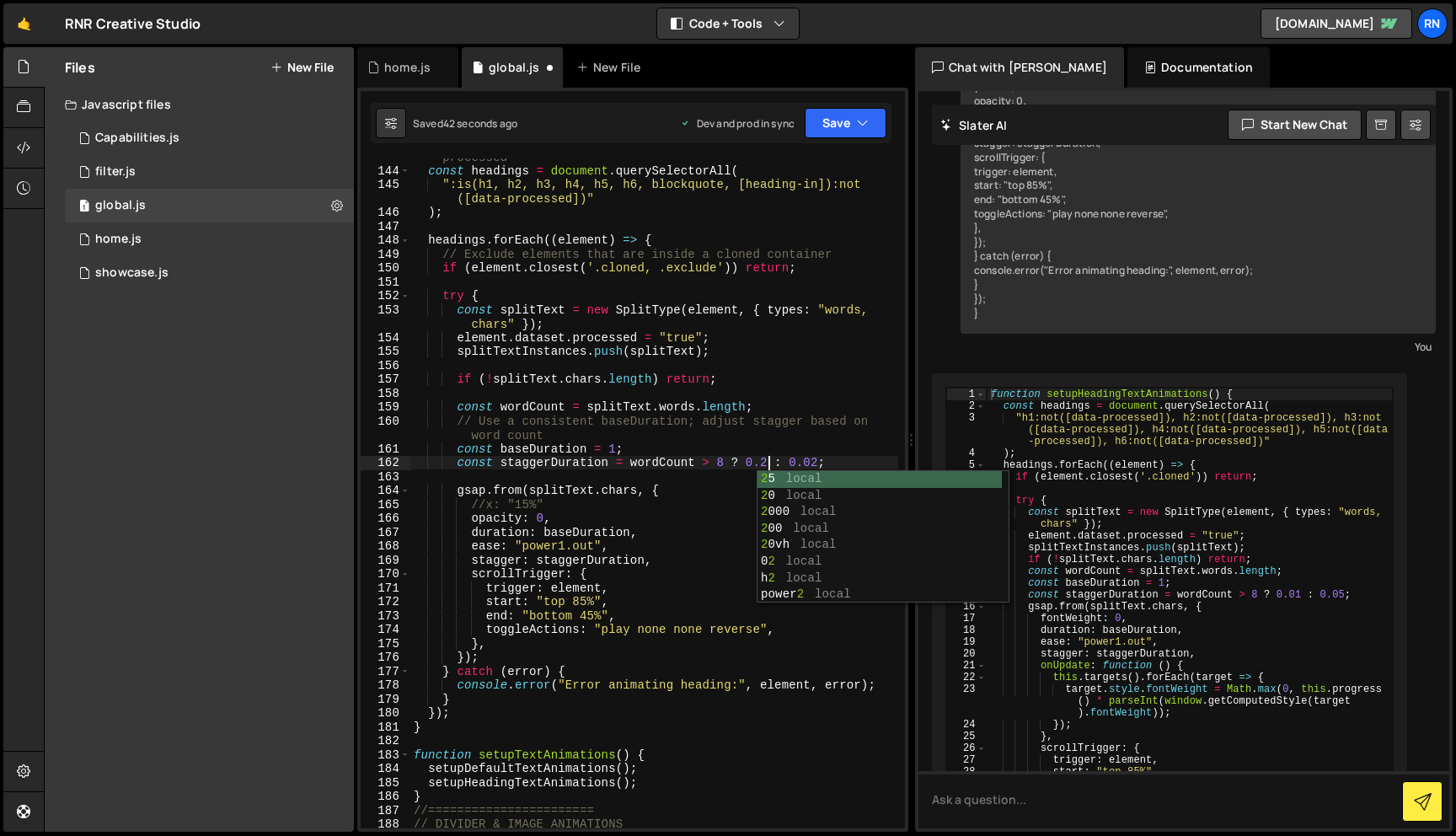
scroll to position [0, 26]
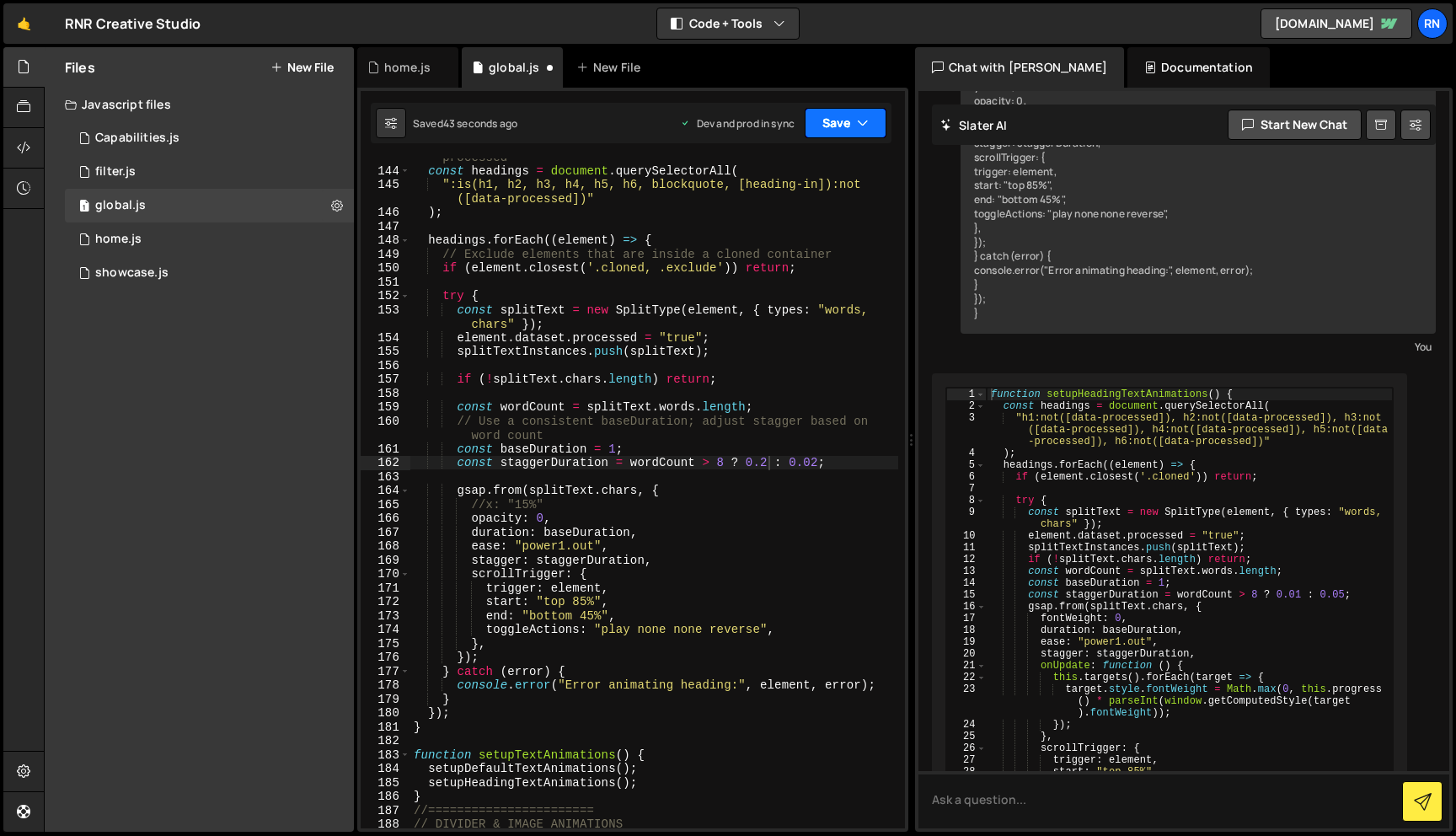
click at [853, 123] on button "Save" at bounding box center [845, 122] width 81 height 30
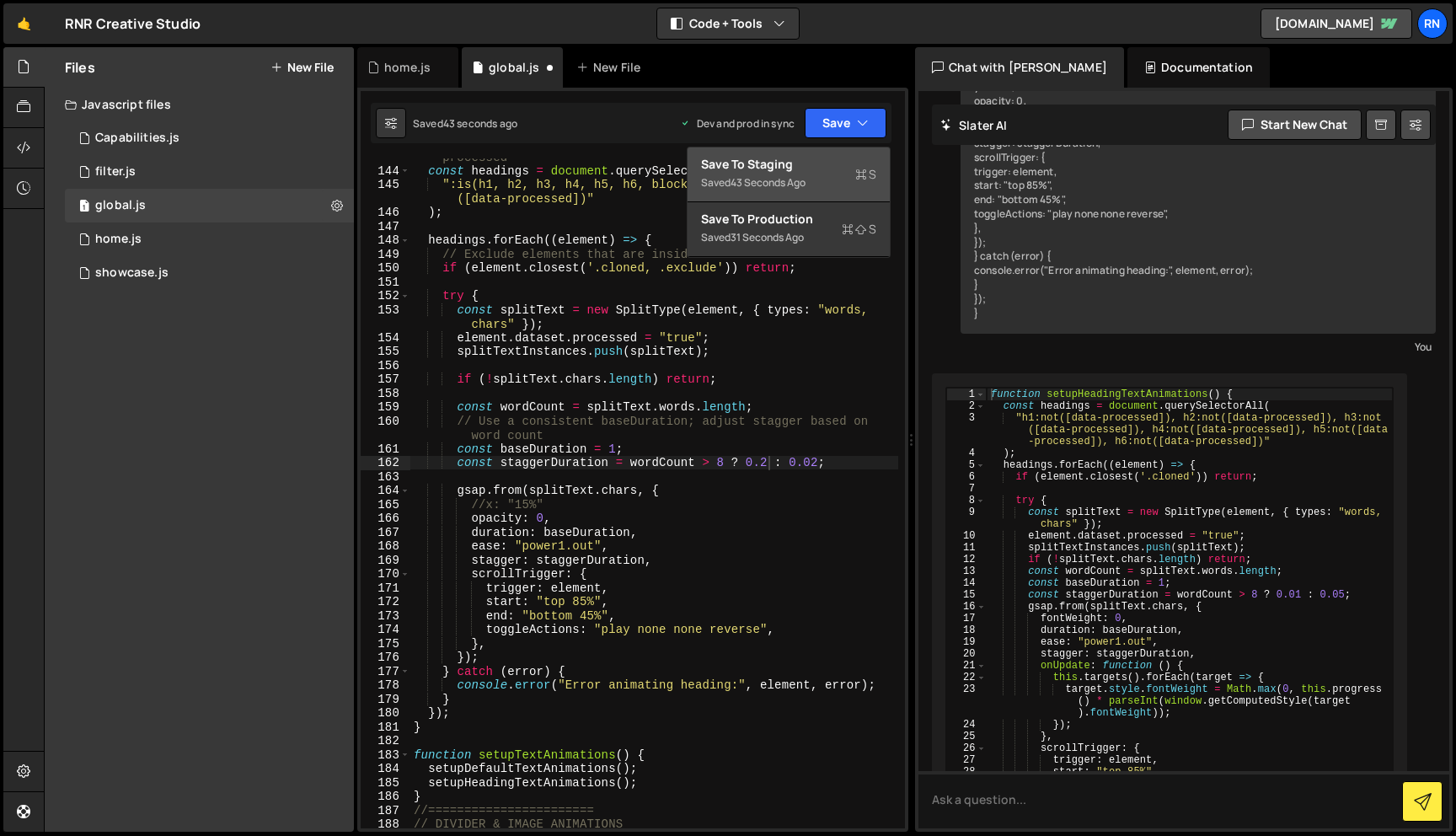
click at [828, 167] on div "Save to Staging S" at bounding box center [789, 164] width 176 height 17
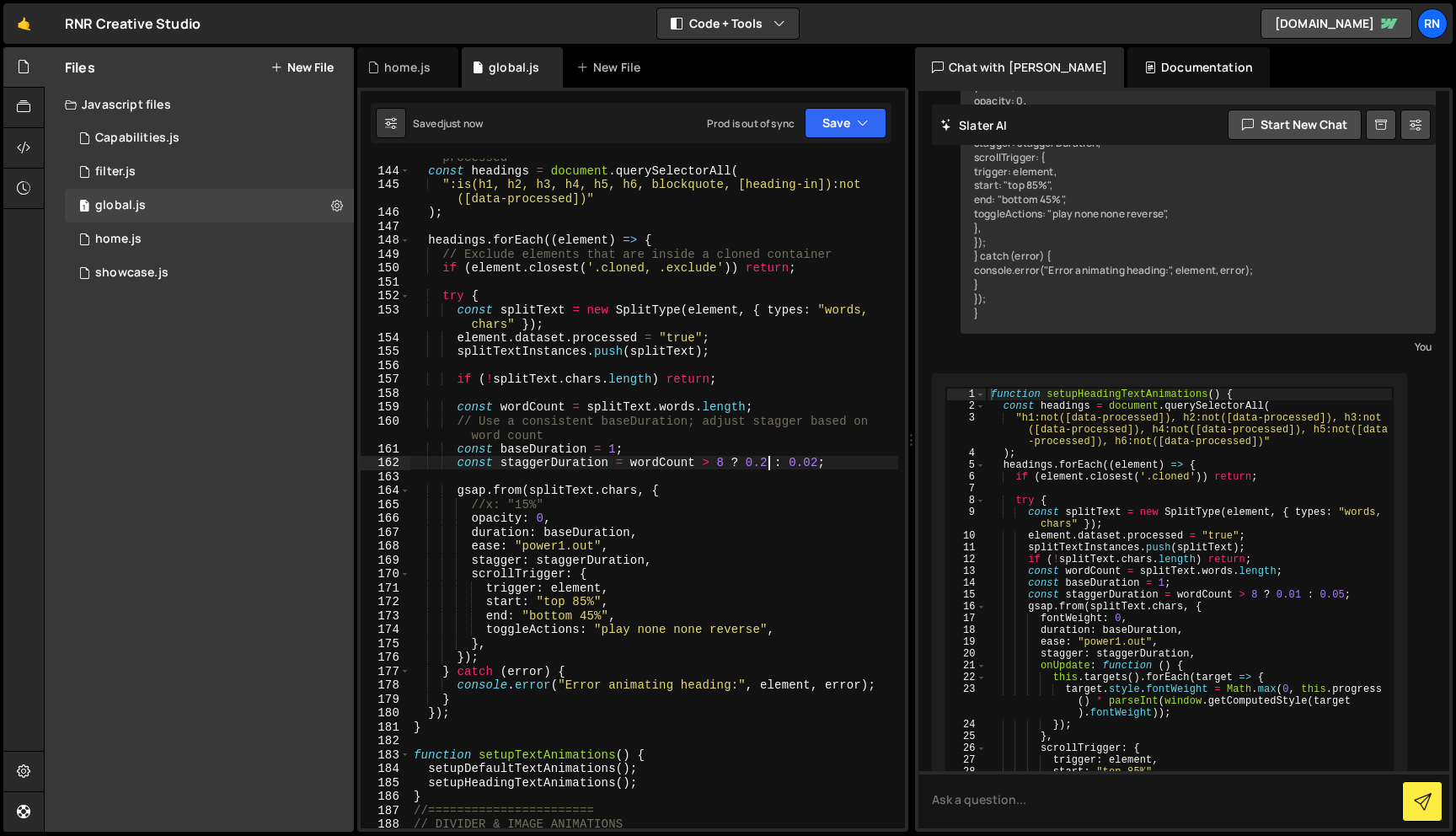
click at [769, 460] on div "// Process only headings and blockquotes that haven't been processed const head…" at bounding box center [654, 491] width 488 height 712
click at [858, 125] on icon "button" at bounding box center [863, 123] width 12 height 17
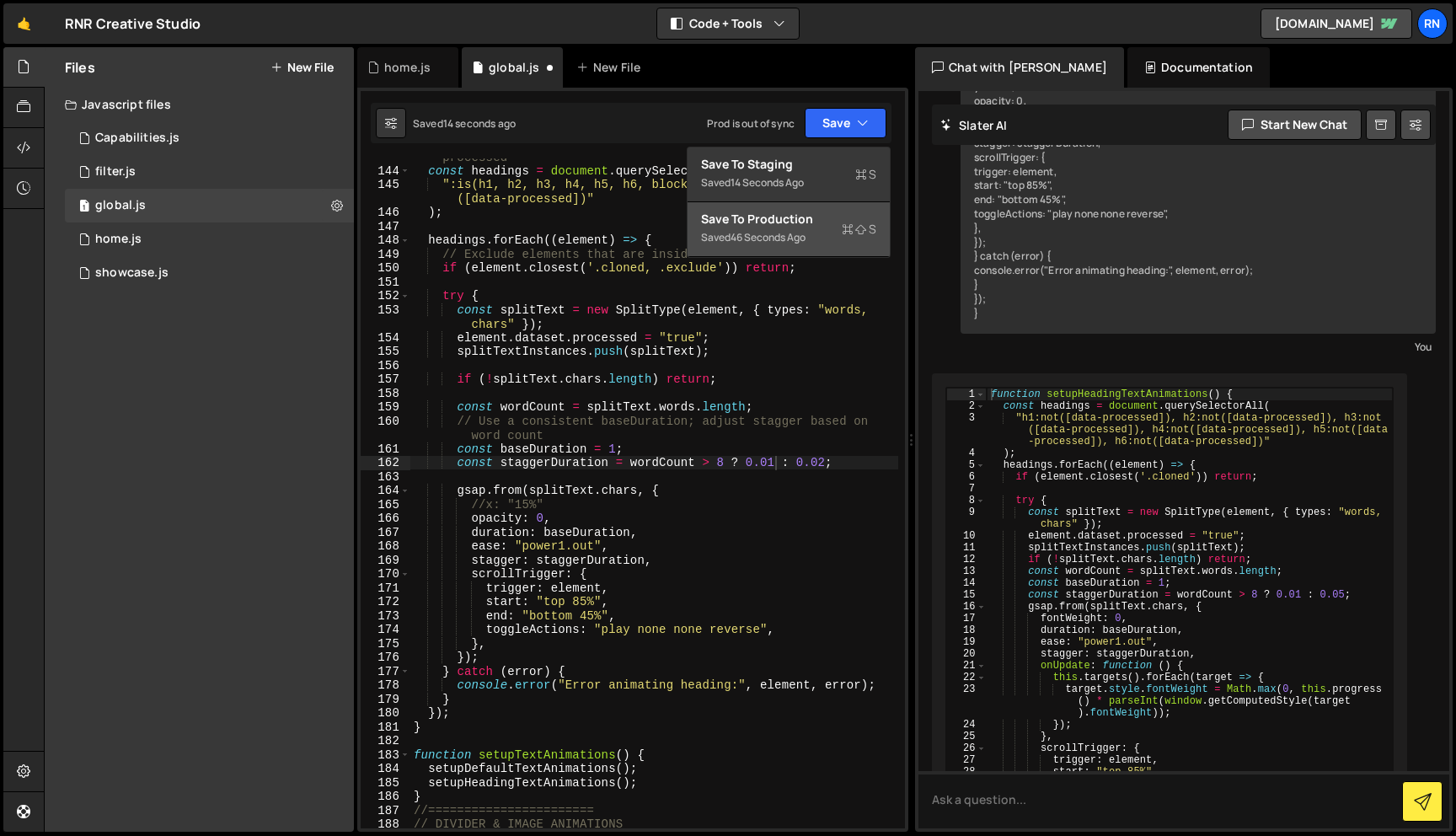
click at [792, 213] on div "Save to Production S" at bounding box center [789, 219] width 176 height 17
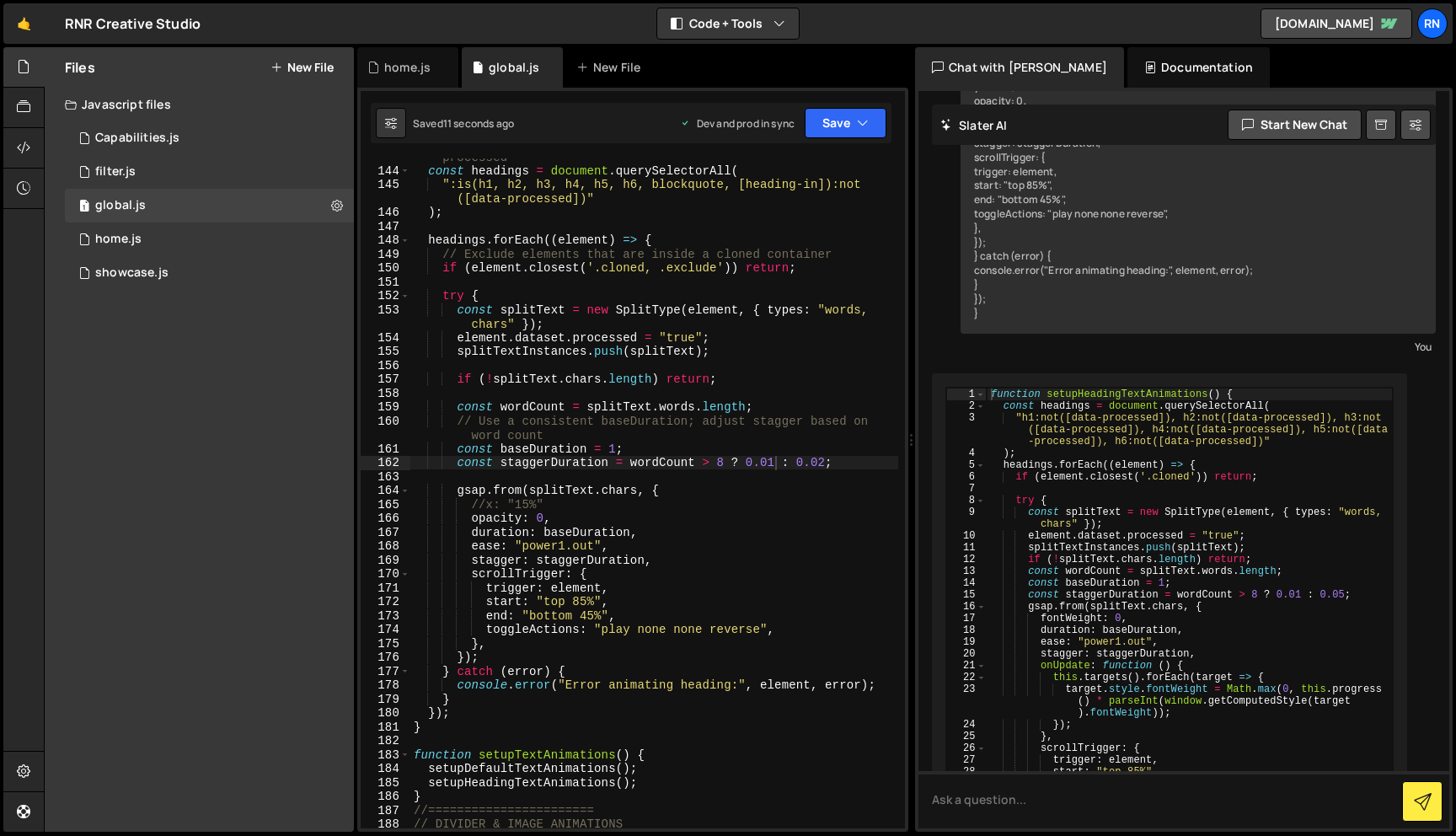
scroll to position [0, 14]
click at [826, 451] on div "// Process only headings and blockquotes that haven't been processed const head…" at bounding box center [654, 491] width 488 height 712
click at [821, 455] on div "// Process only headings and blockquotes that haven't been processed const head…" at bounding box center [654, 491] width 488 height 712
drag, startPoint x: 823, startPoint y: 464, endPoint x: 842, endPoint y: 439, distance: 31.4
click at [825, 461] on div "// Process only headings and blockquotes that haven't been processed const head…" at bounding box center [654, 491] width 488 height 712
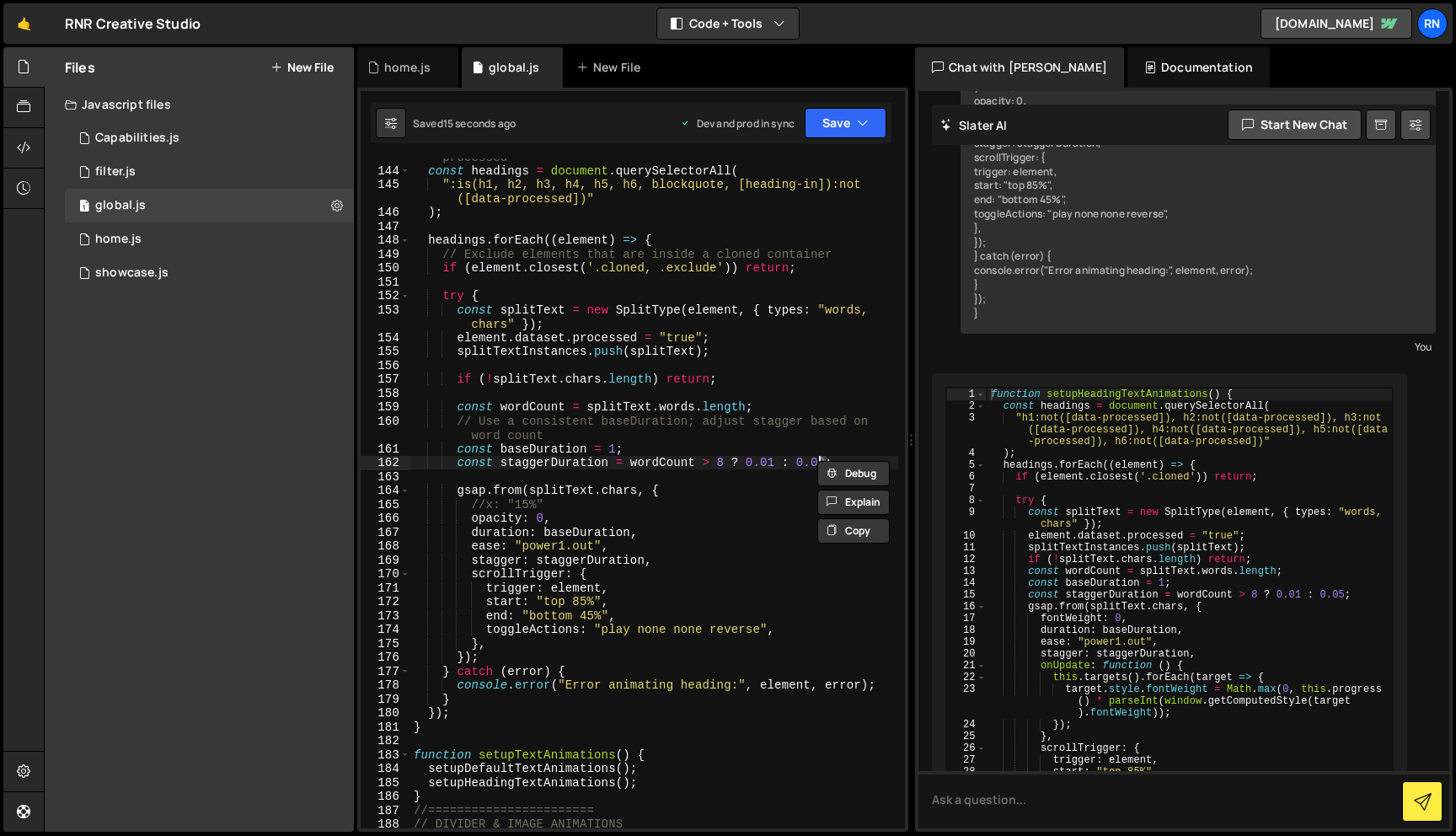
scroll to position [0, 27]
type textarea "const staggerDuration = wordCount > 8 ? 0.01 : 0.03;"
click at [815, 123] on button "Save" at bounding box center [845, 122] width 81 height 30
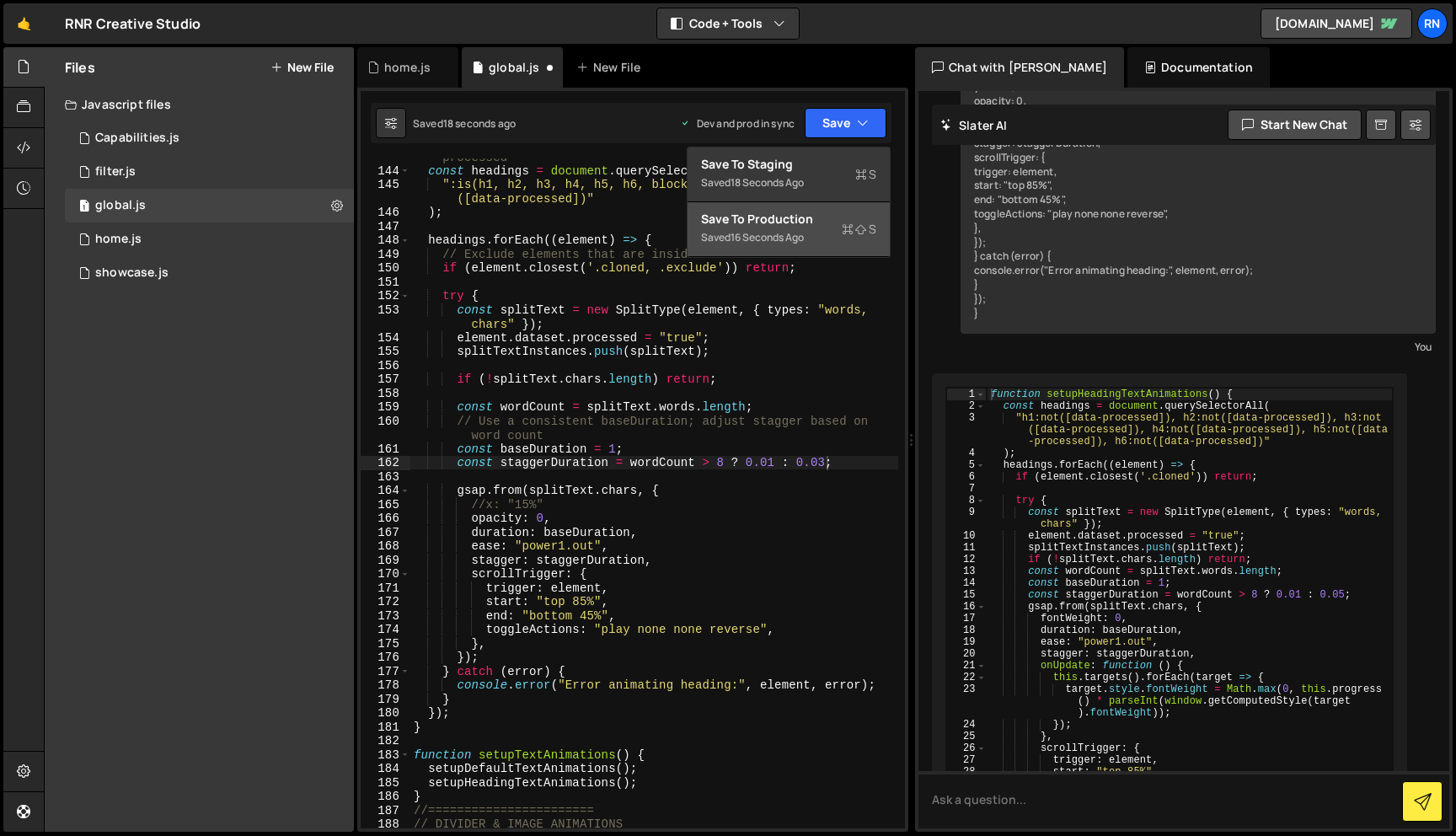
click at [815, 220] on div "Save to Production S" at bounding box center [789, 219] width 176 height 17
